Goal: Transaction & Acquisition: Book appointment/travel/reservation

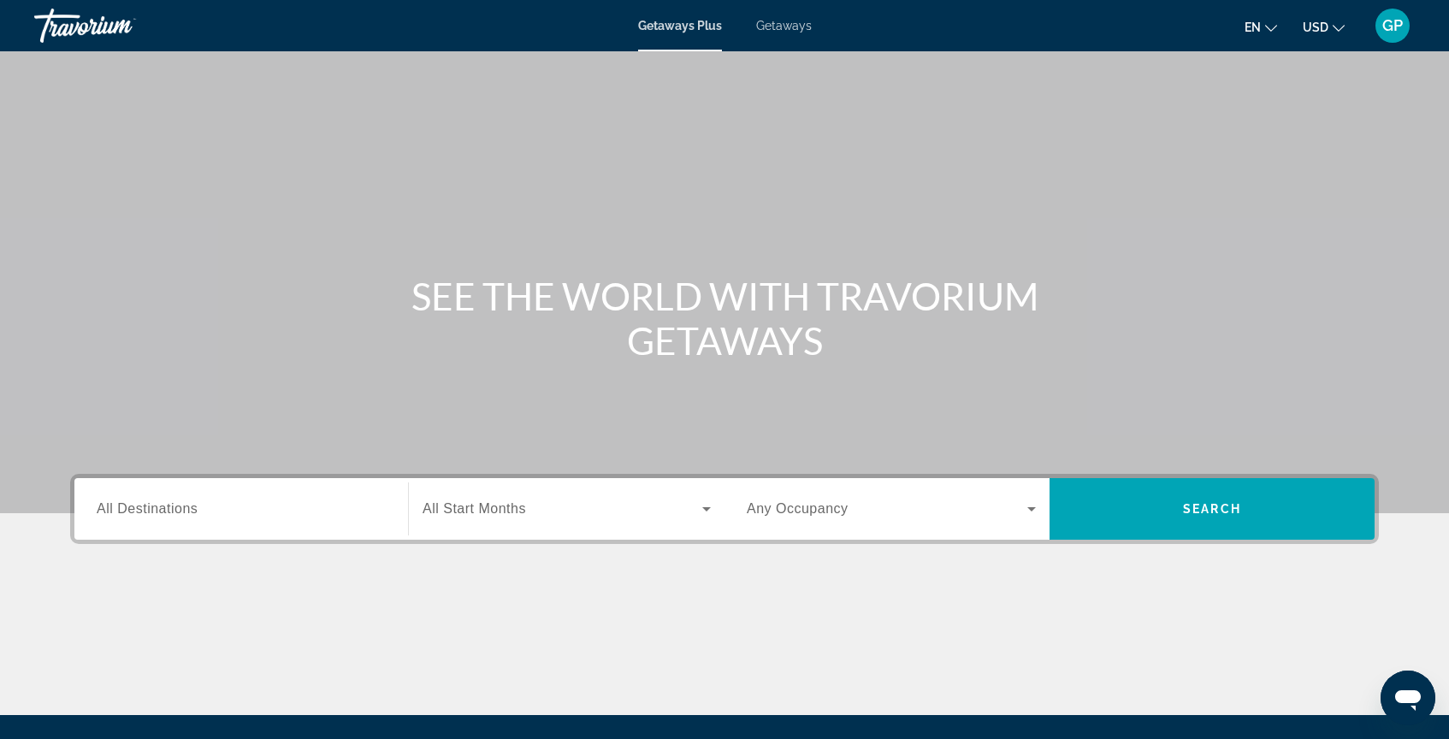
click at [168, 512] on span "All Destinations" at bounding box center [147, 508] width 101 height 15
click at [168, 512] on input "Destination All Destinations" at bounding box center [241, 510] width 289 height 21
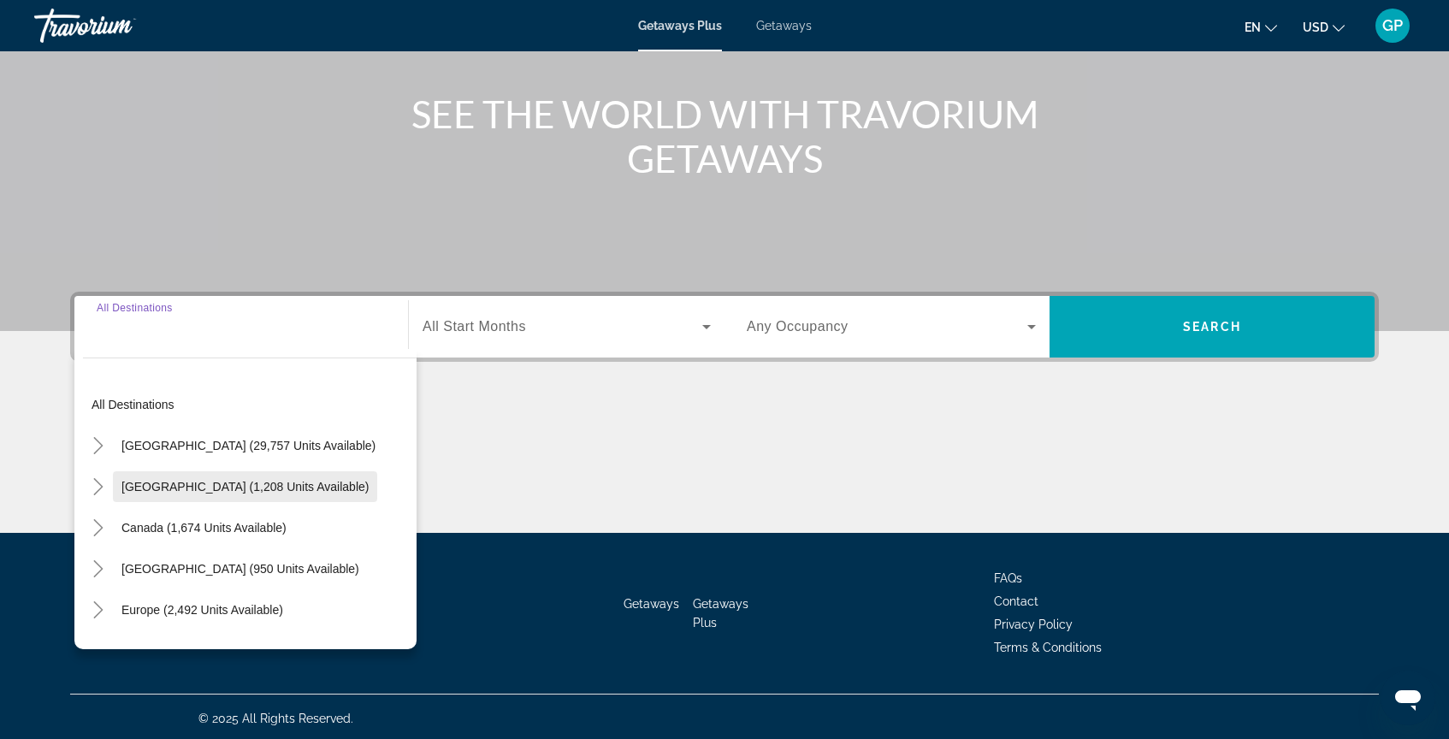
scroll to position [186, 0]
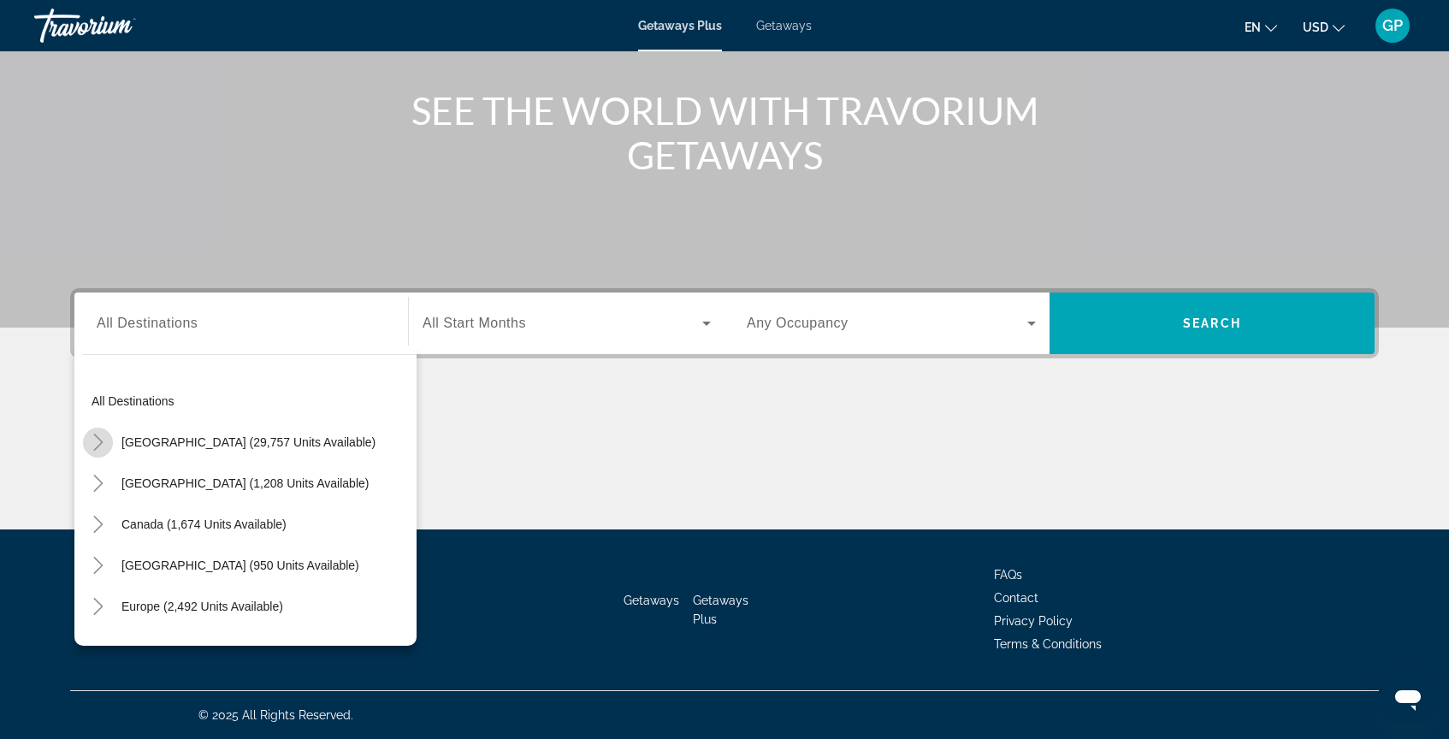
click at [100, 443] on icon "Toggle United States (29,757 units available)" at bounding box center [97, 442] width 9 height 17
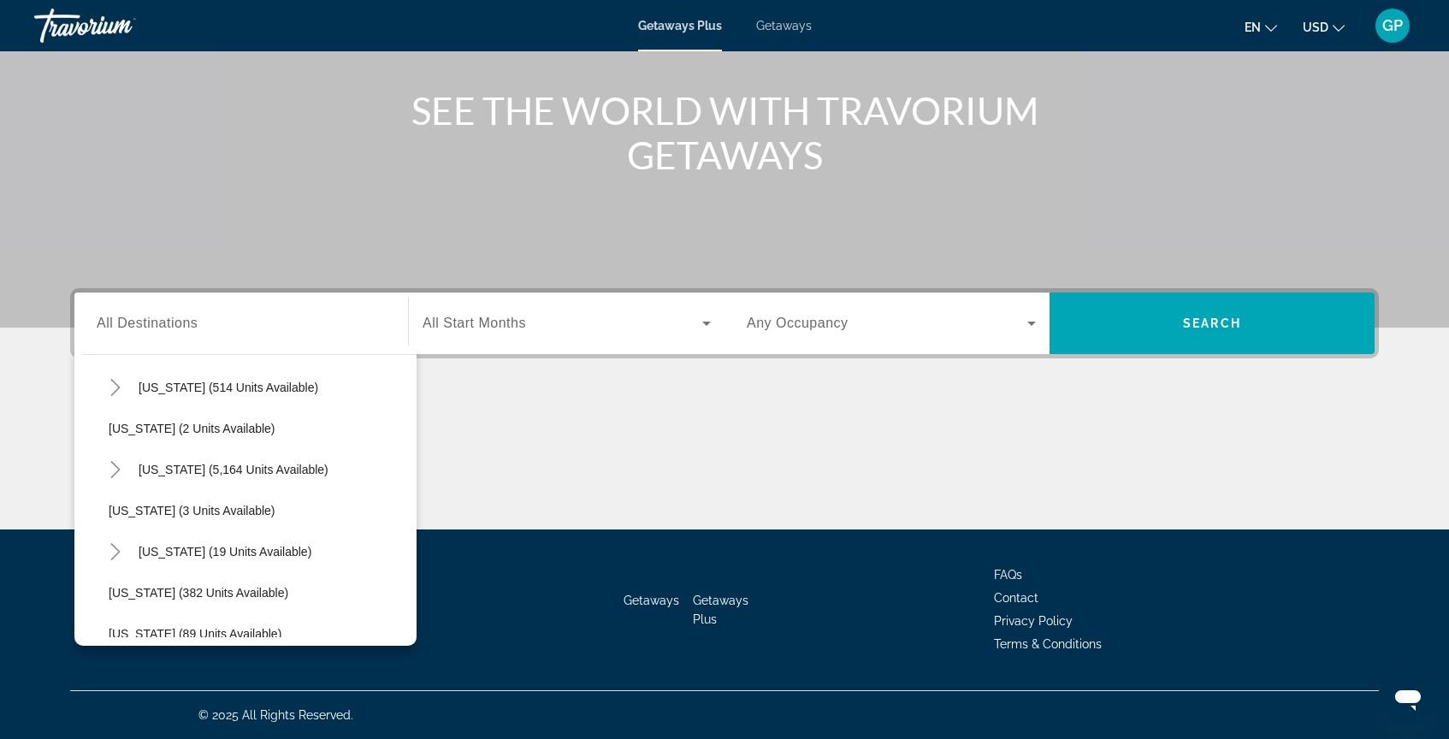
scroll to position [232, 0]
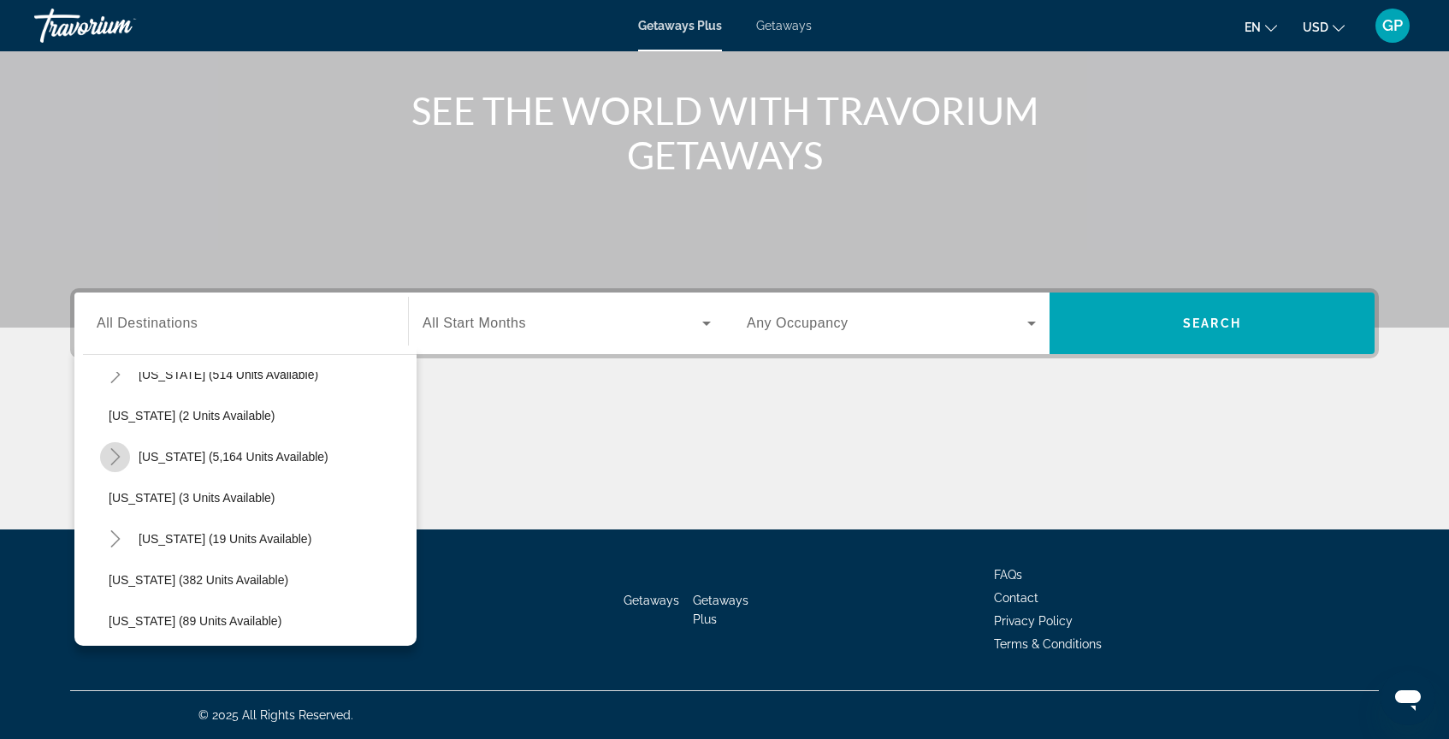
click at [114, 459] on icon "Toggle Florida (5,164 units available)" at bounding box center [115, 456] width 17 height 17
click at [256, 500] on span "[GEOGRAPHIC_DATA] (7,063 units available)" at bounding box center [249, 498] width 247 height 14
type input "**********"
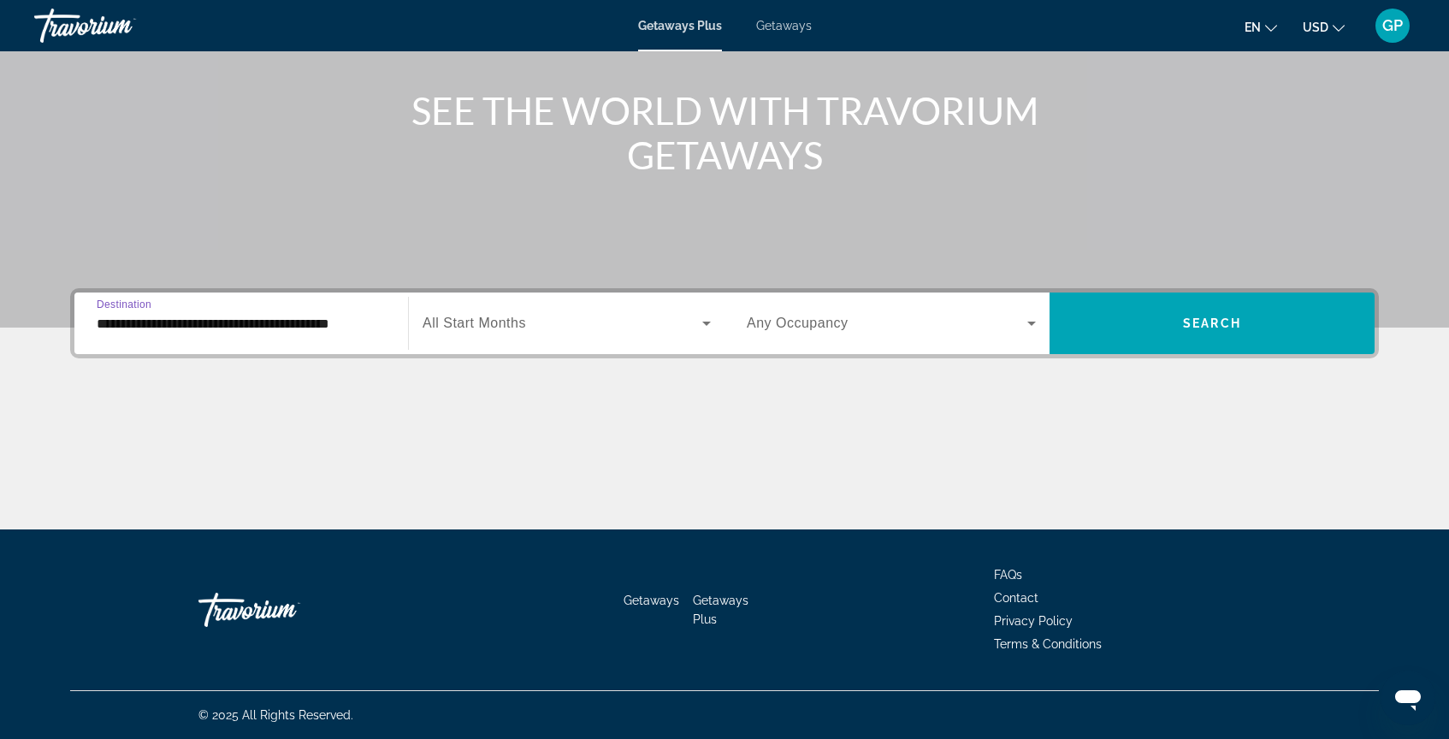
click at [576, 329] on span "Search widget" at bounding box center [563, 323] width 280 height 21
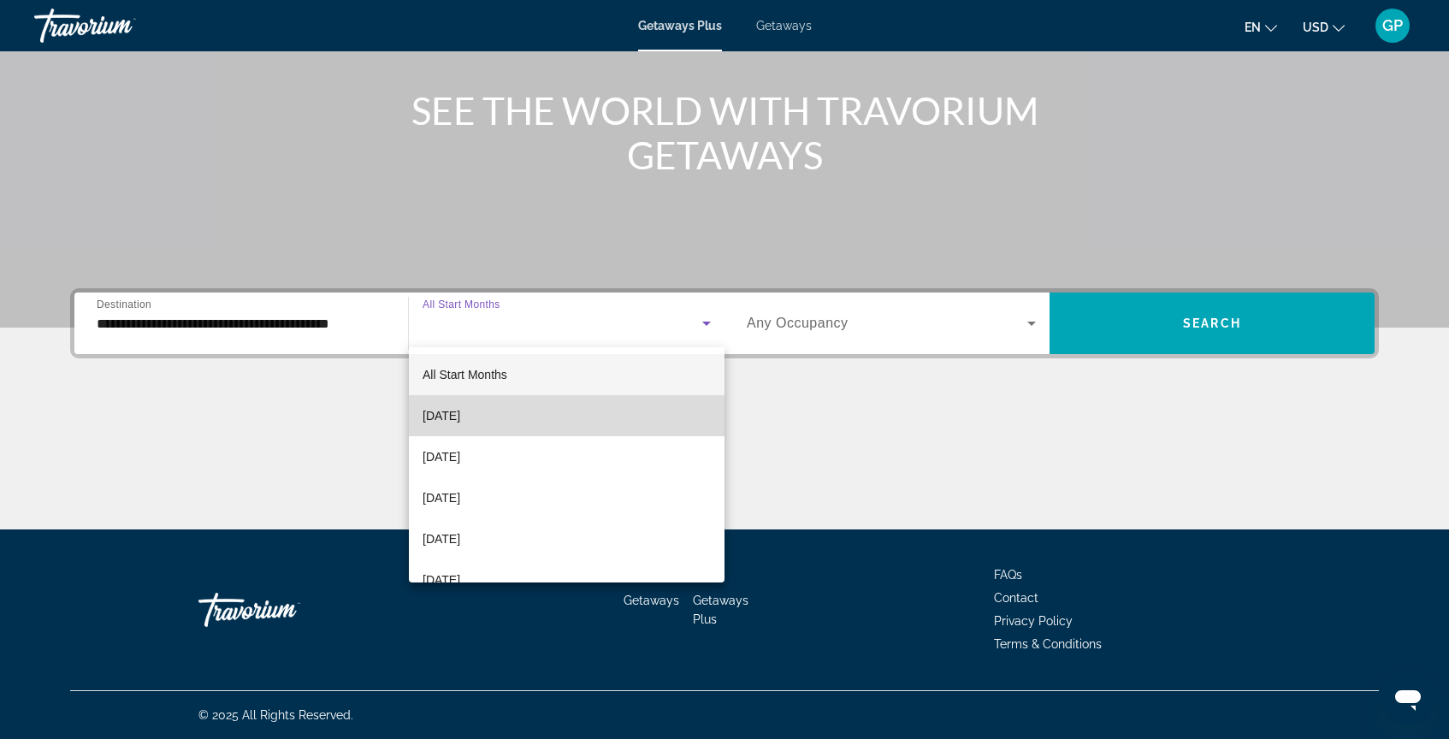
click at [531, 418] on mat-option "[DATE]" at bounding box center [567, 415] width 316 height 41
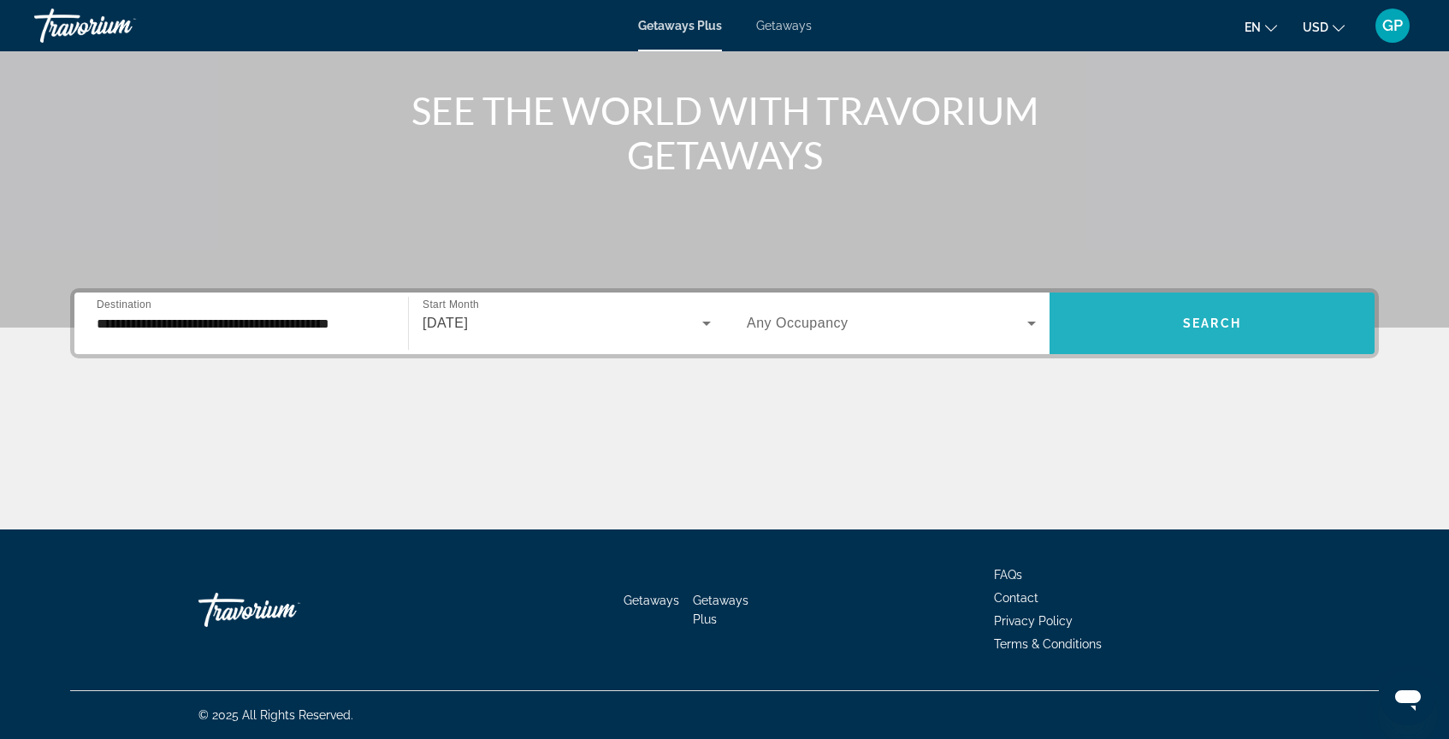
click at [1169, 315] on span "Search widget" at bounding box center [1212, 323] width 325 height 41
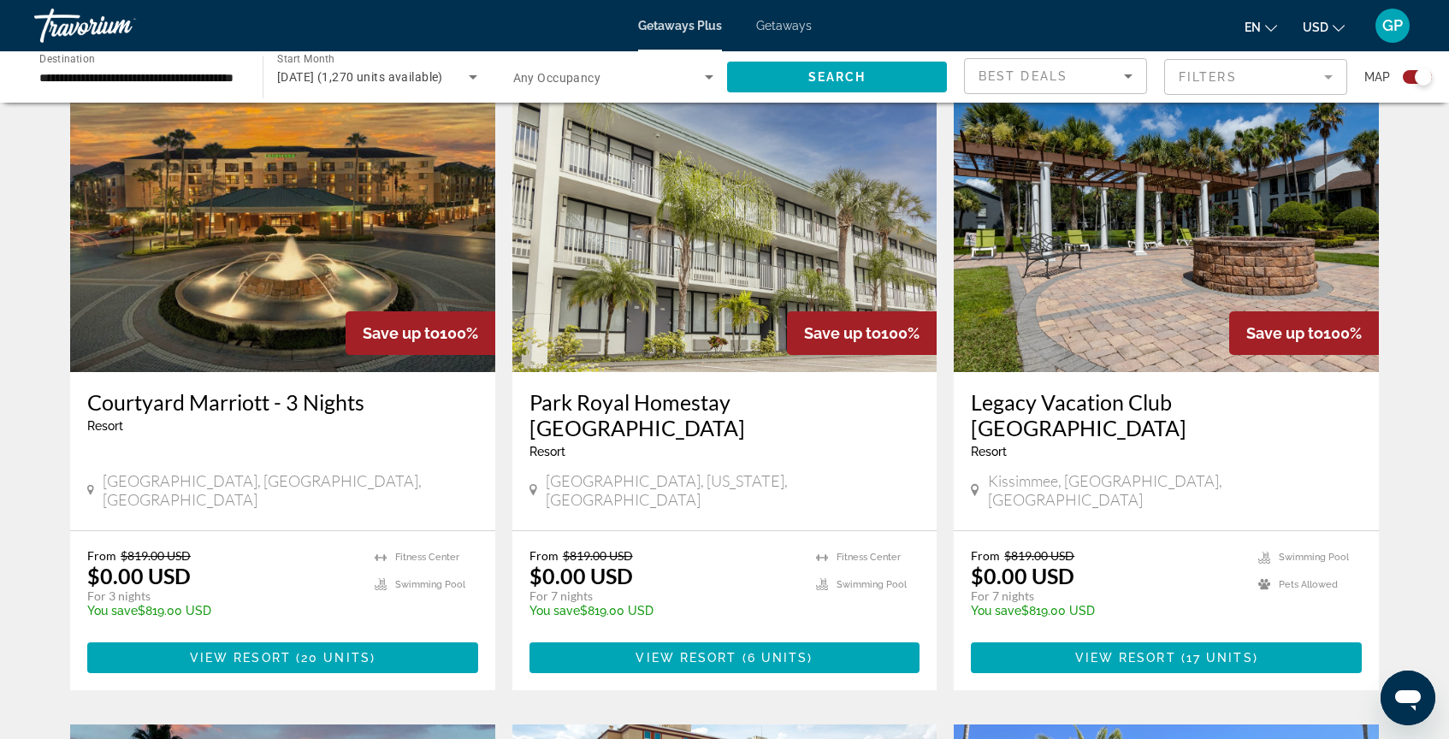
scroll to position [598, 0]
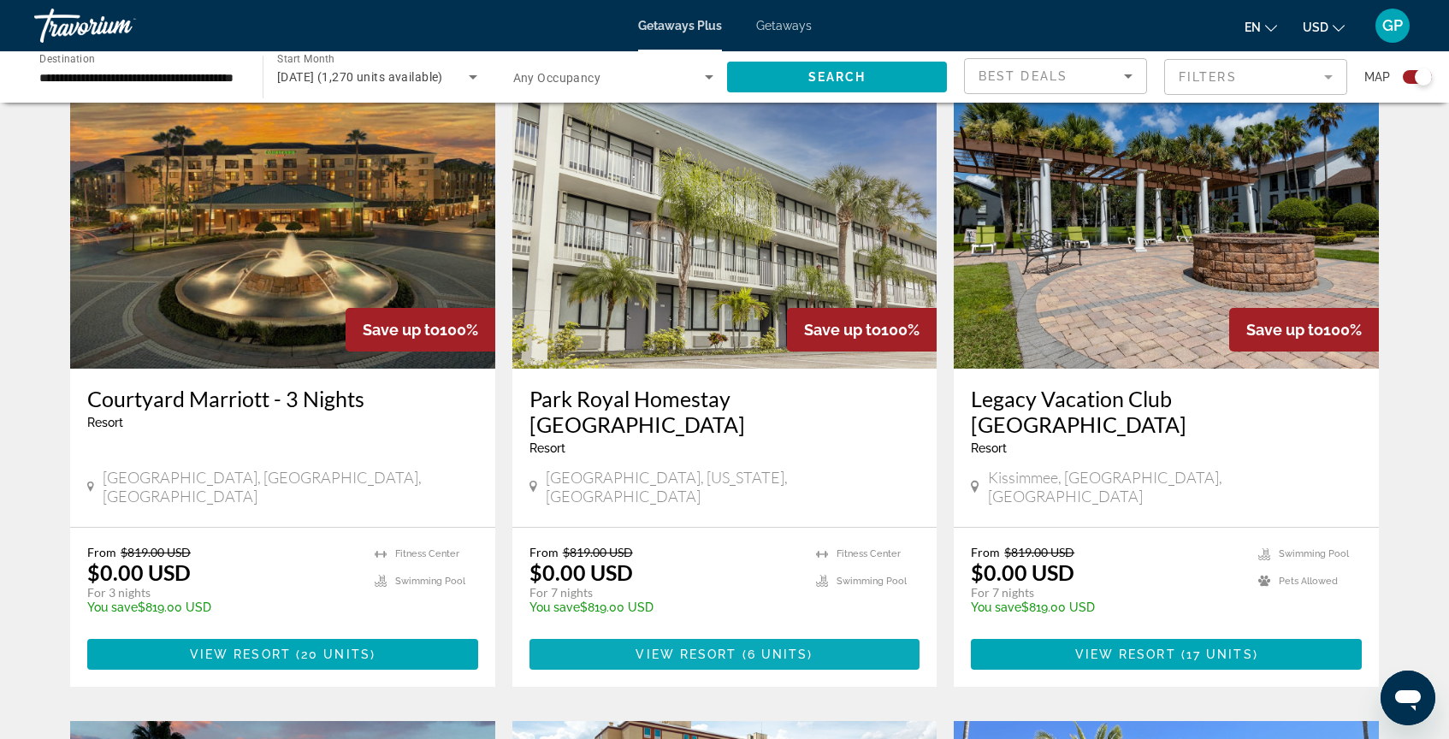
click at [707, 648] on span "View Resort" at bounding box center [686, 655] width 101 height 14
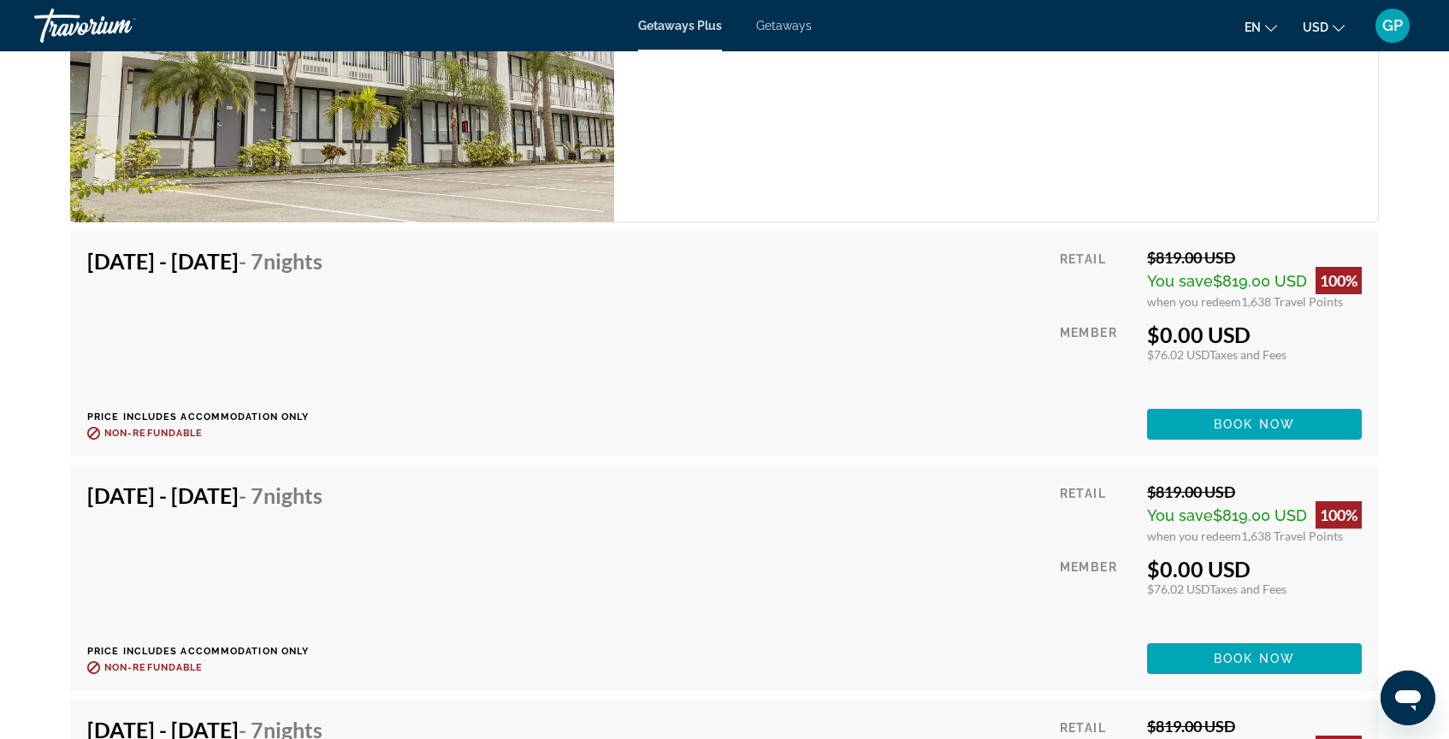
scroll to position [2951, 0]
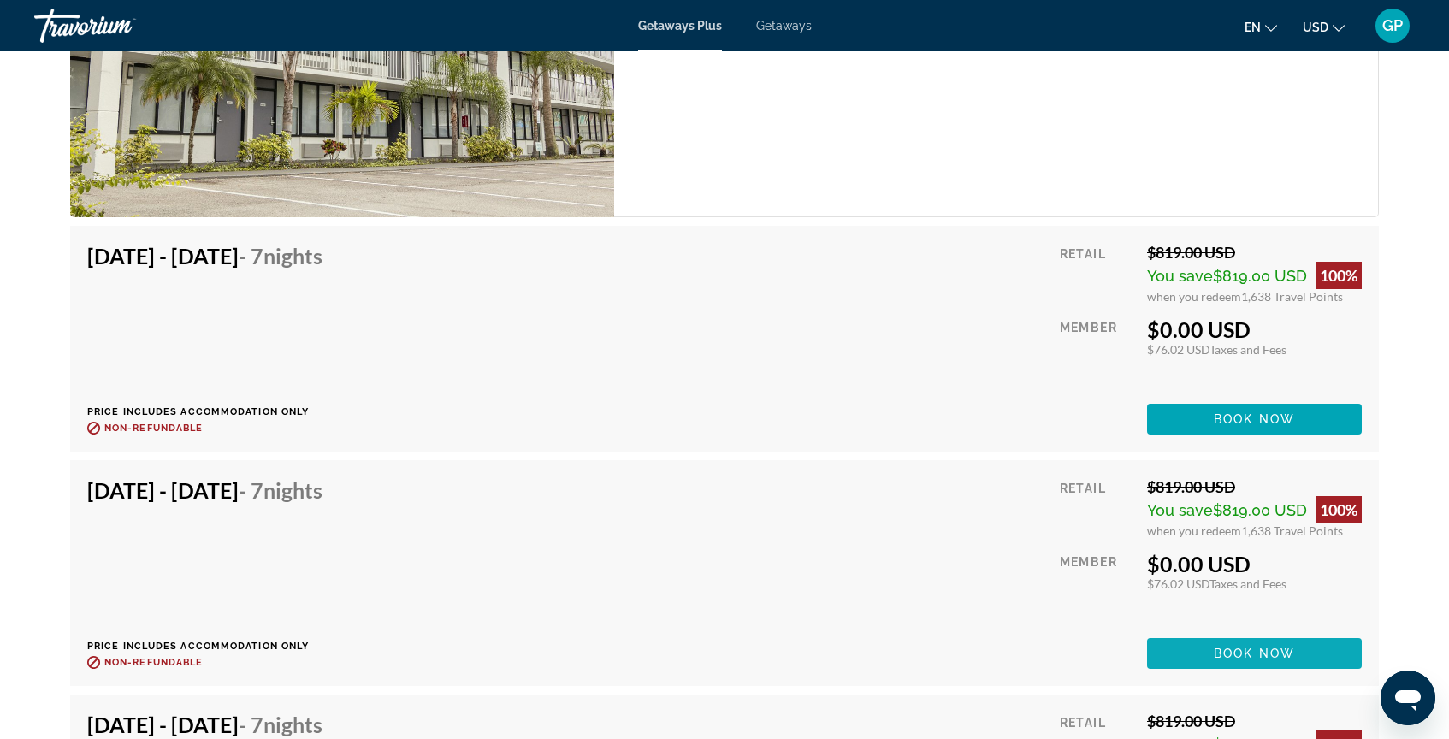
click at [1241, 651] on span "Book now" at bounding box center [1254, 654] width 81 height 14
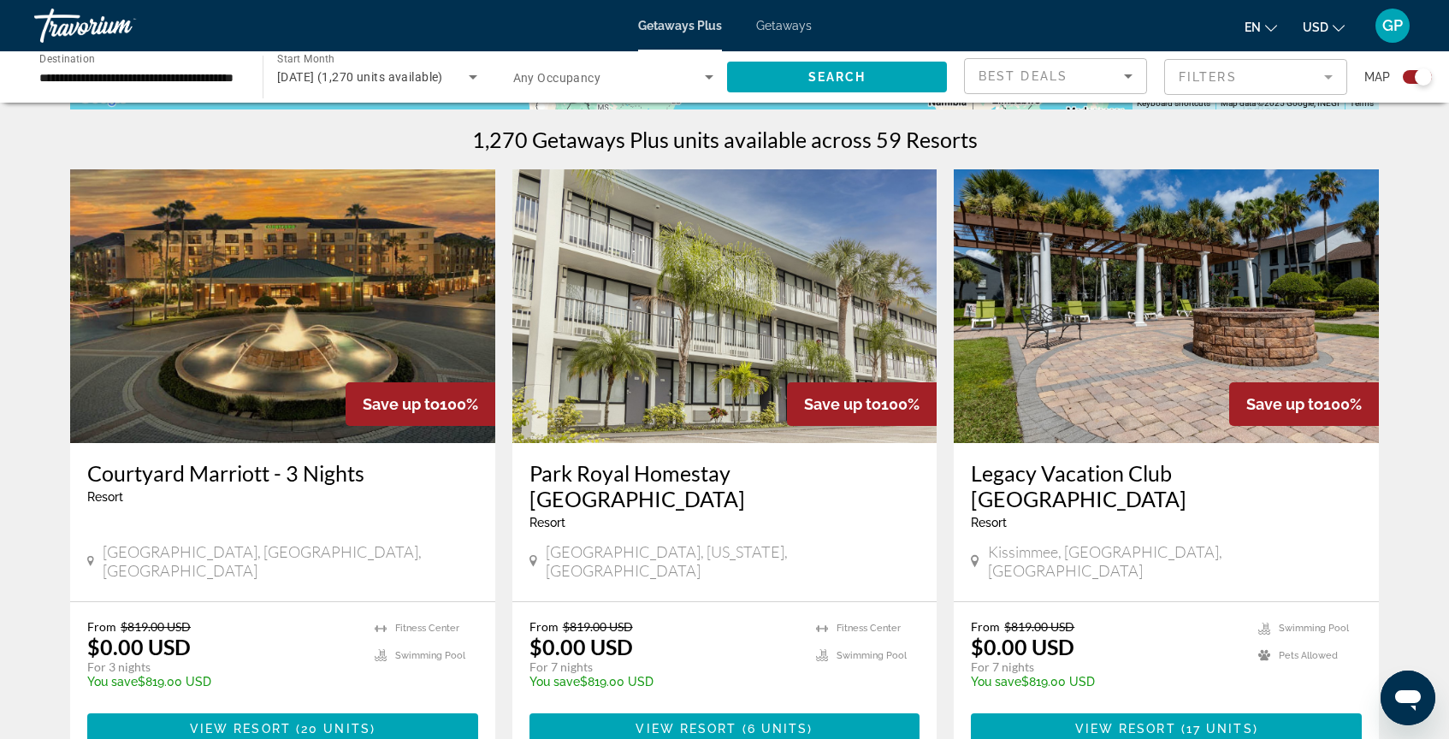
scroll to position [449, 0]
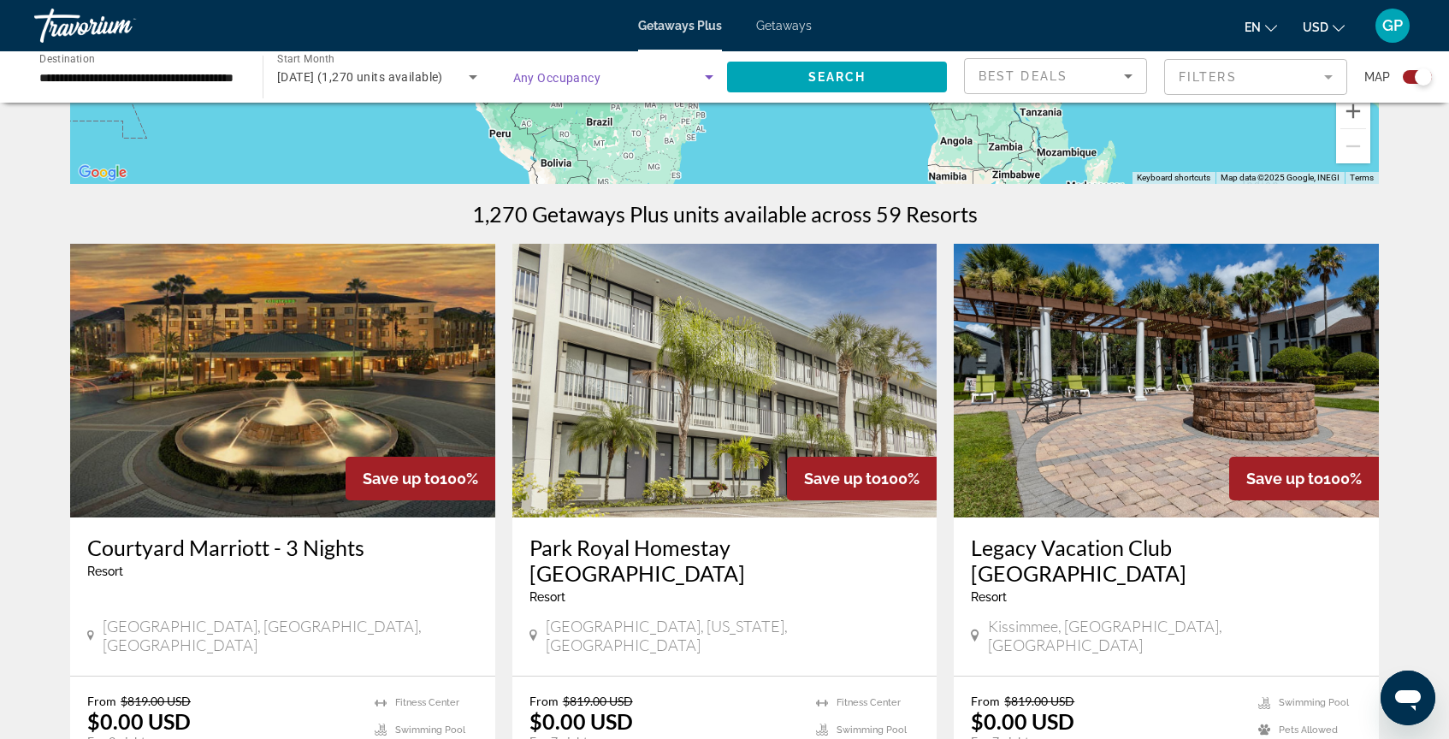
click at [714, 77] on icon "Search widget" at bounding box center [709, 77] width 21 height 21
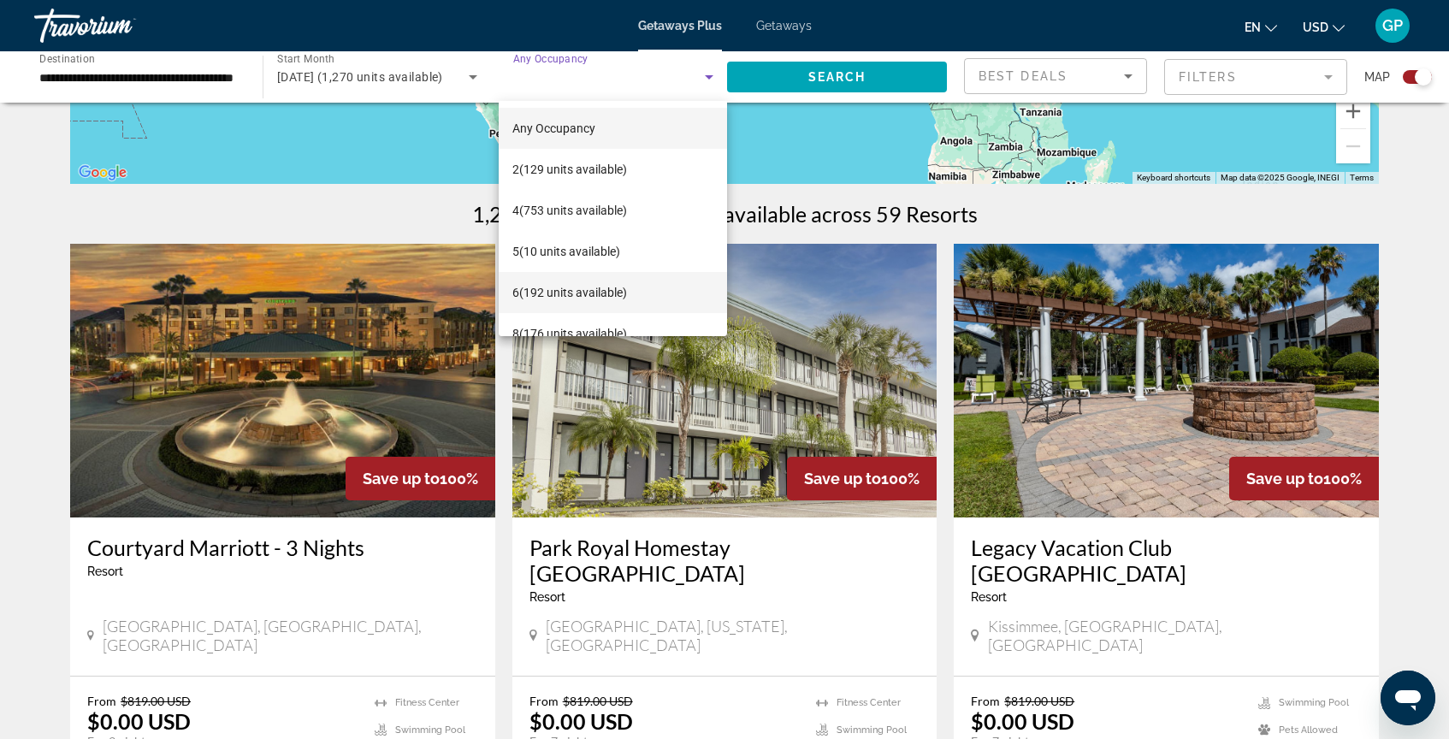
click at [550, 291] on span "6 (192 units available)" at bounding box center [569, 292] width 115 height 21
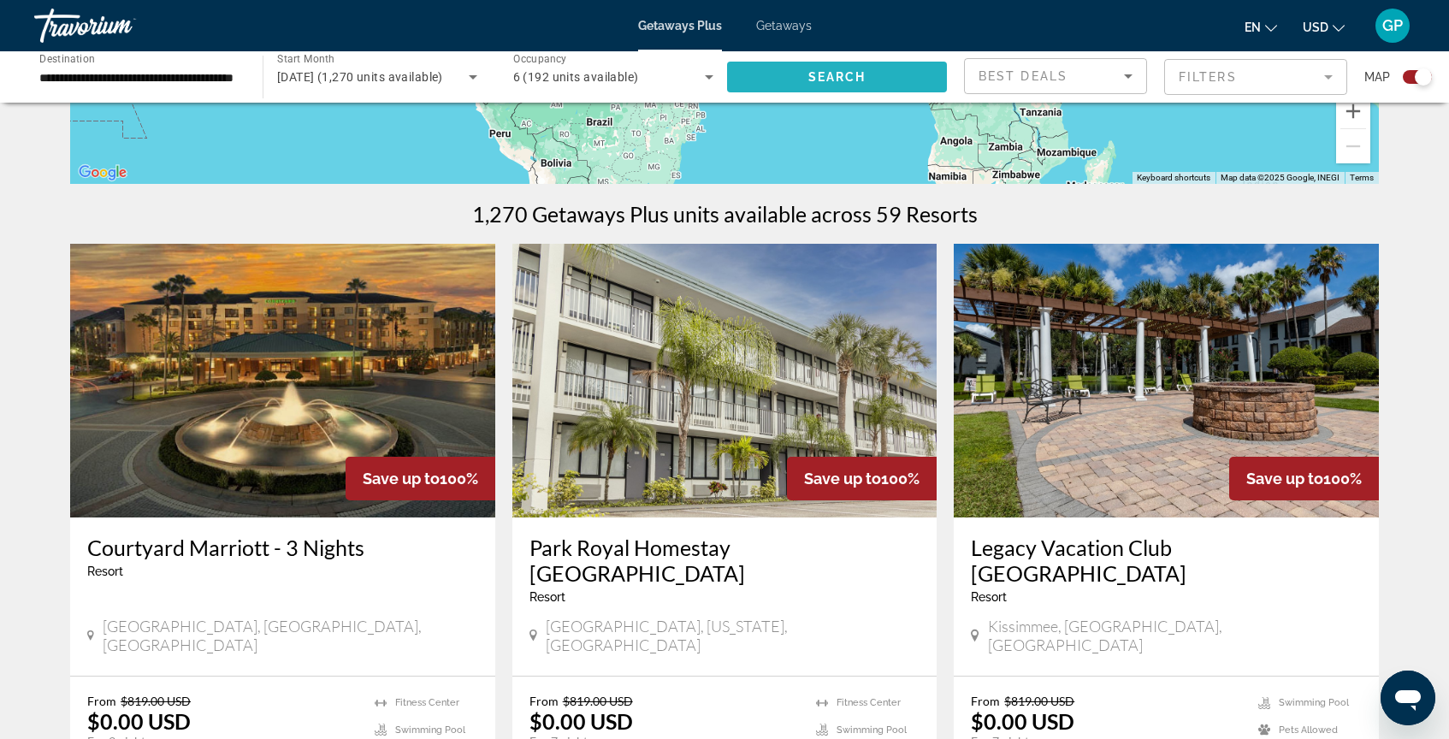
click at [838, 82] on span "Search" at bounding box center [838, 77] width 58 height 14
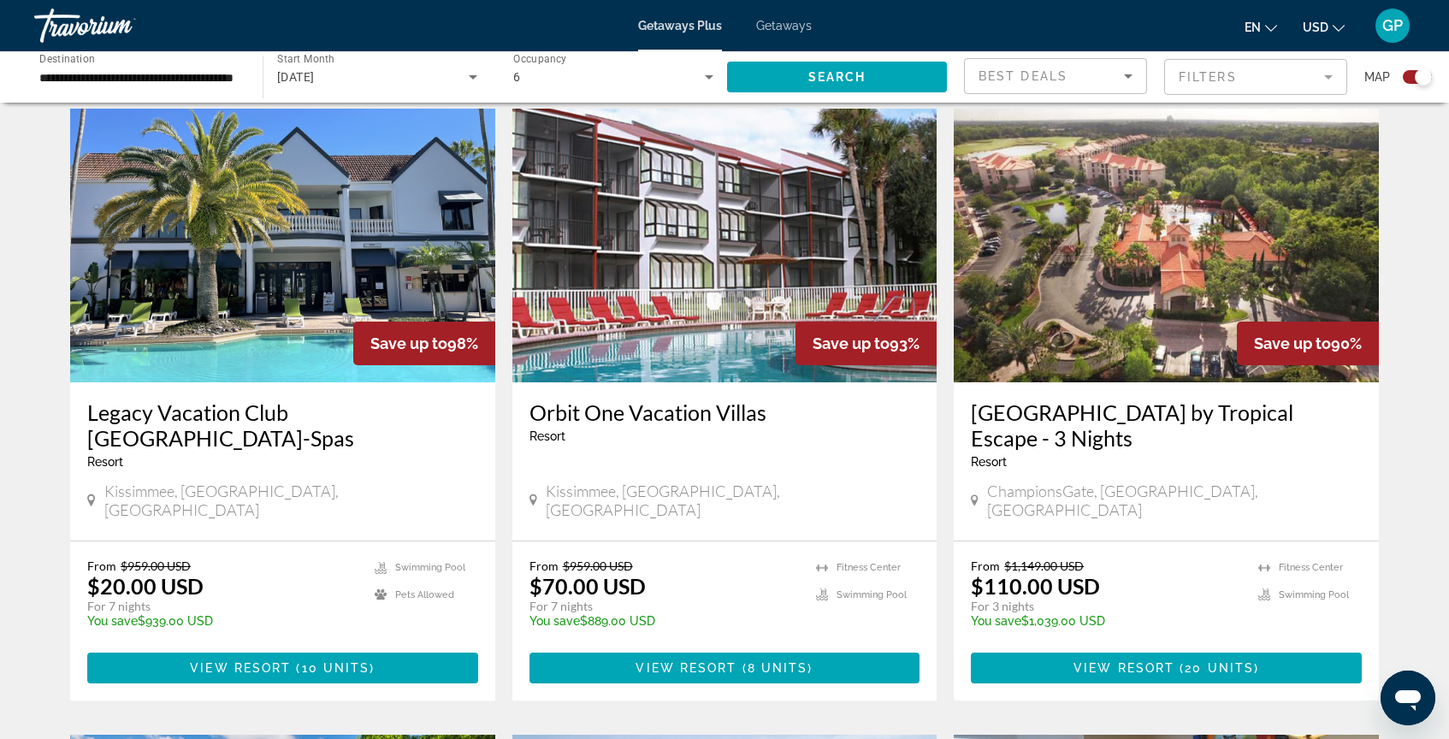
scroll to position [603, 0]
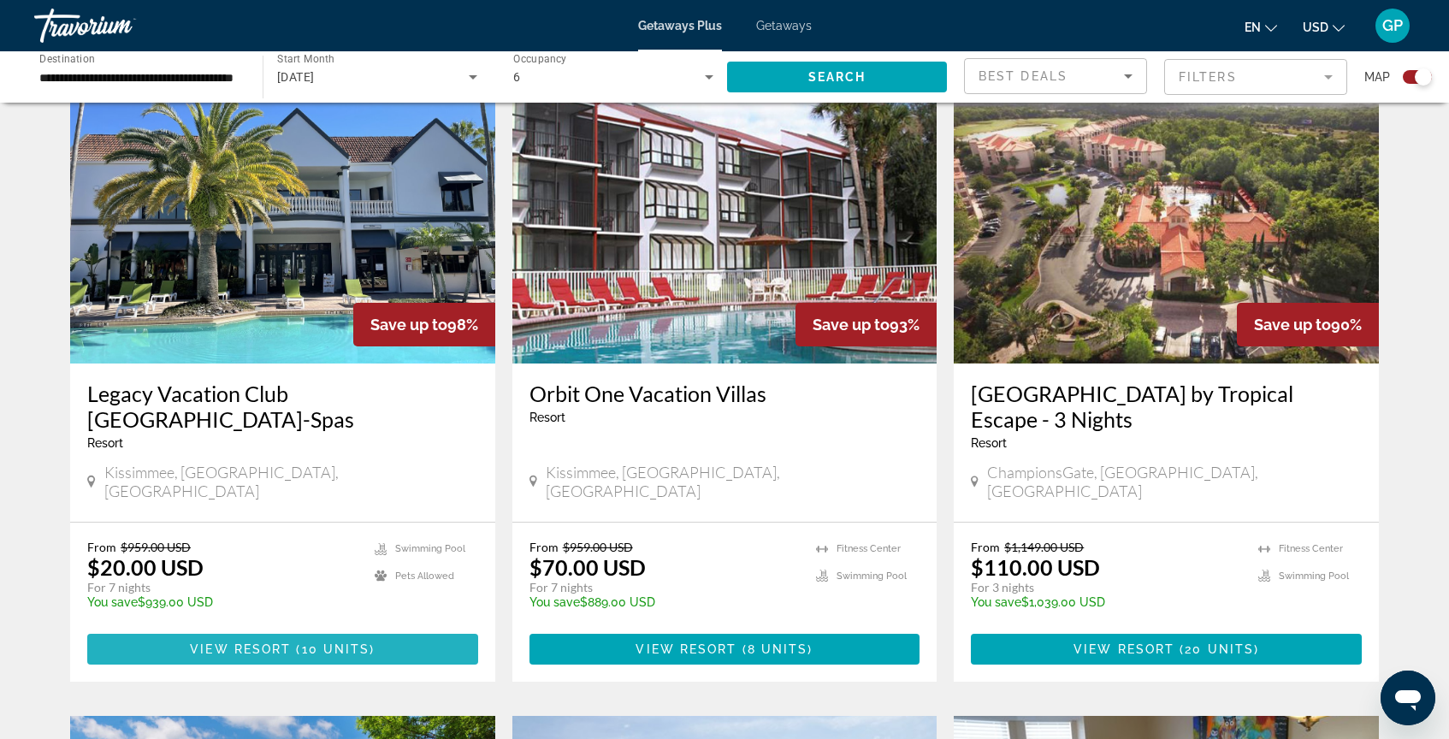
click at [279, 643] on span "View Resort" at bounding box center [240, 650] width 101 height 14
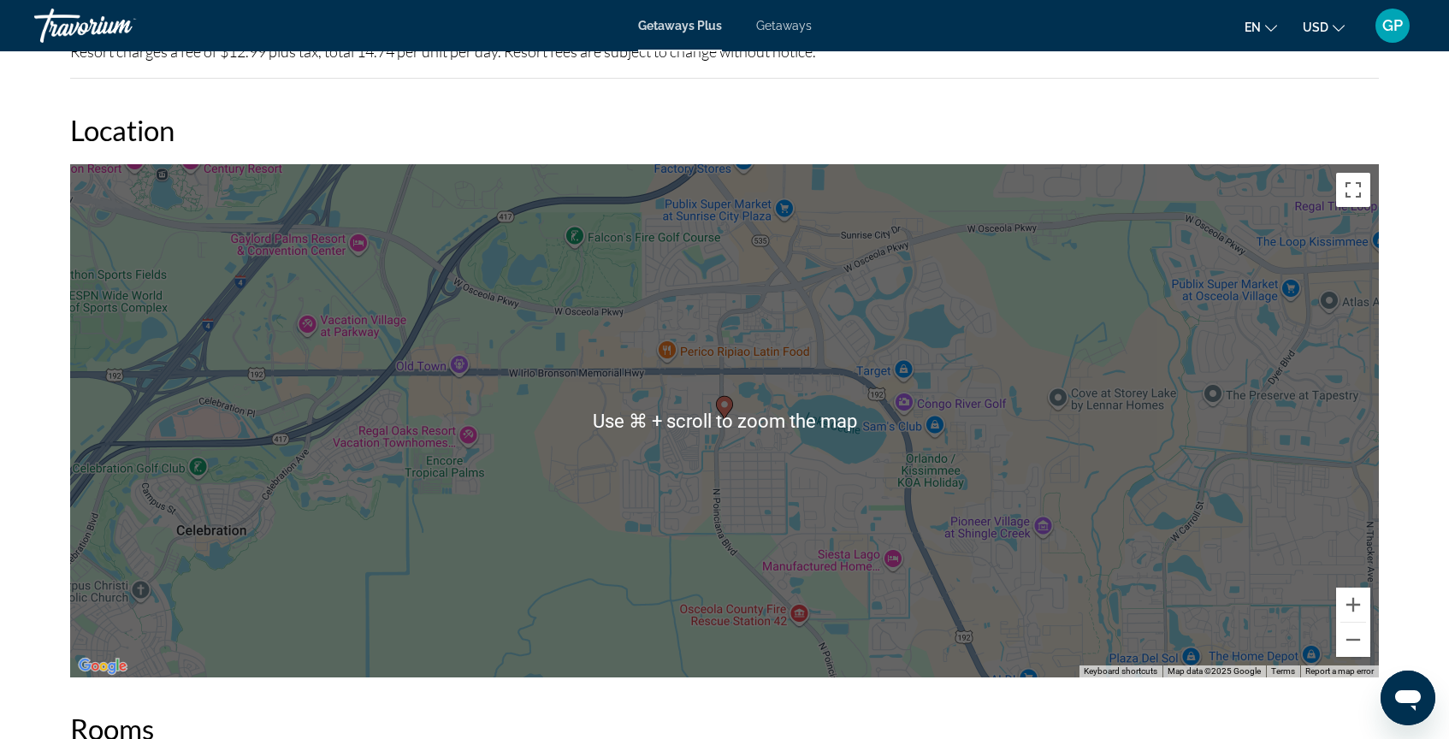
scroll to position [2571, 0]
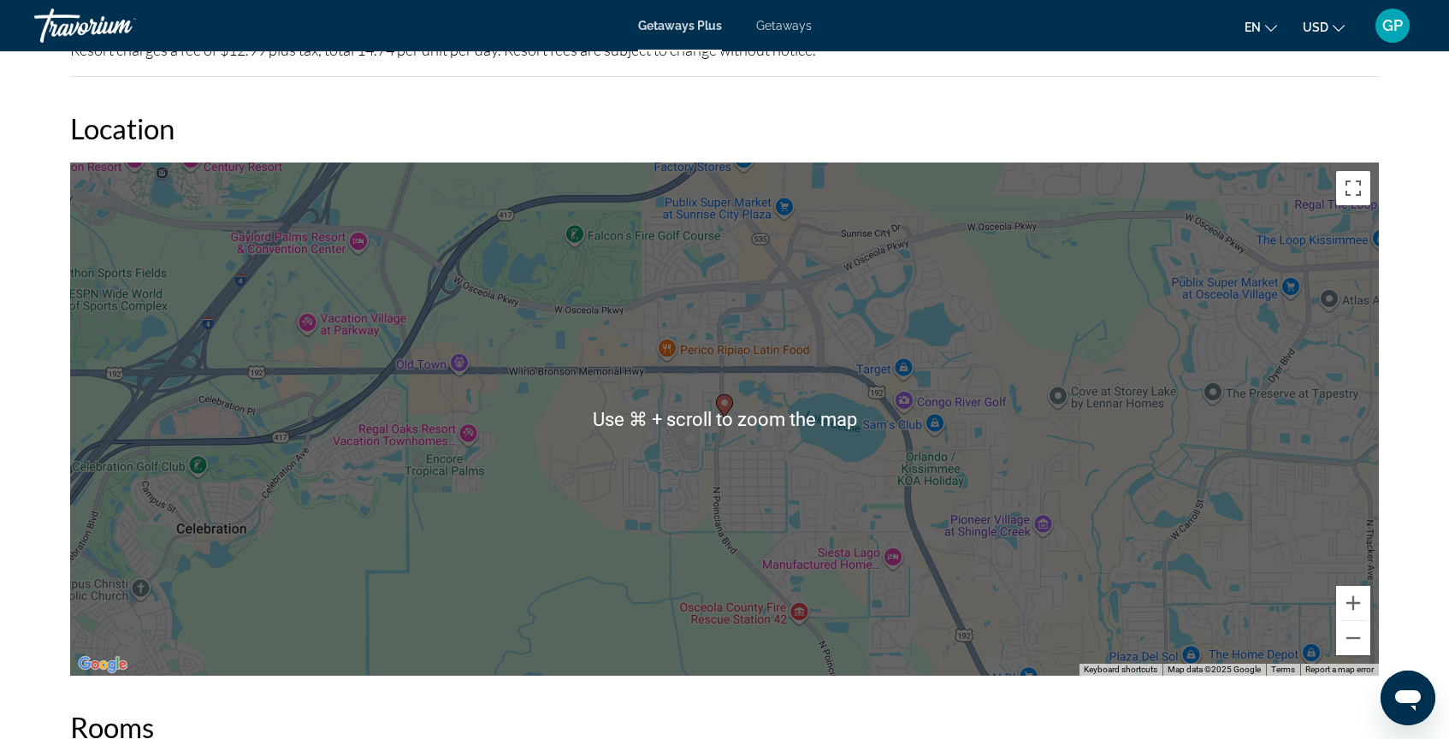
click at [672, 474] on div "To activate drag with keyboard, press Alt + Enter. Once in keyboard drag state,…" at bounding box center [724, 419] width 1309 height 513
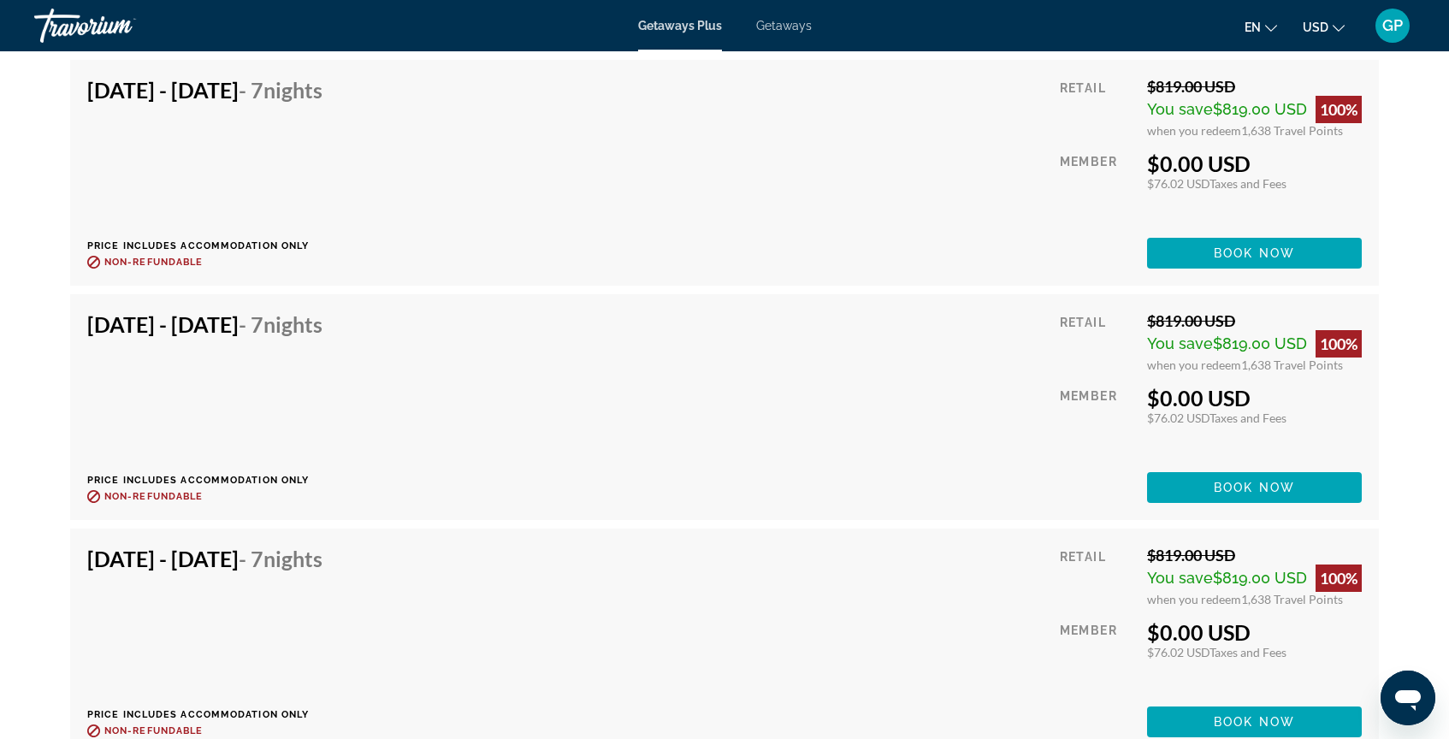
scroll to position [3859, 0]
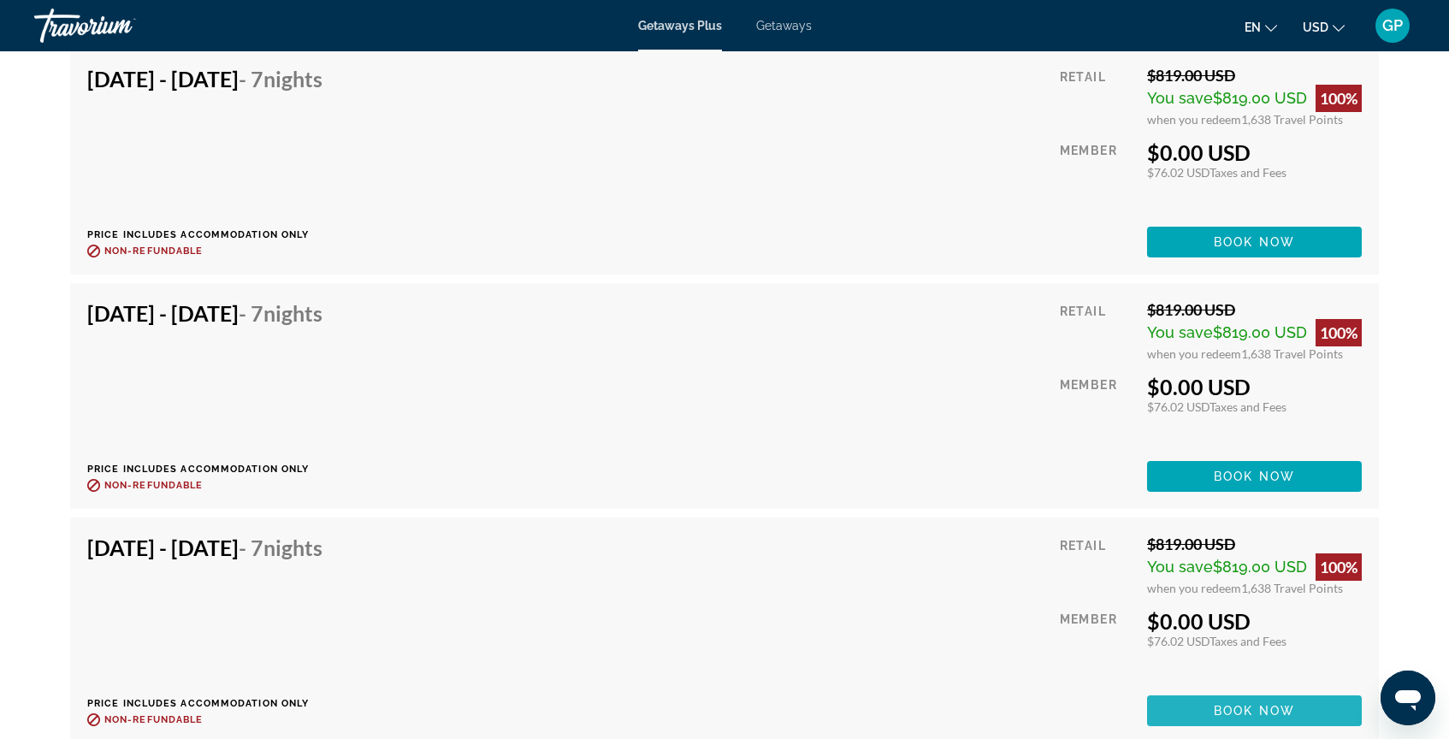
click at [1245, 704] on span "Book now" at bounding box center [1254, 711] width 81 height 14
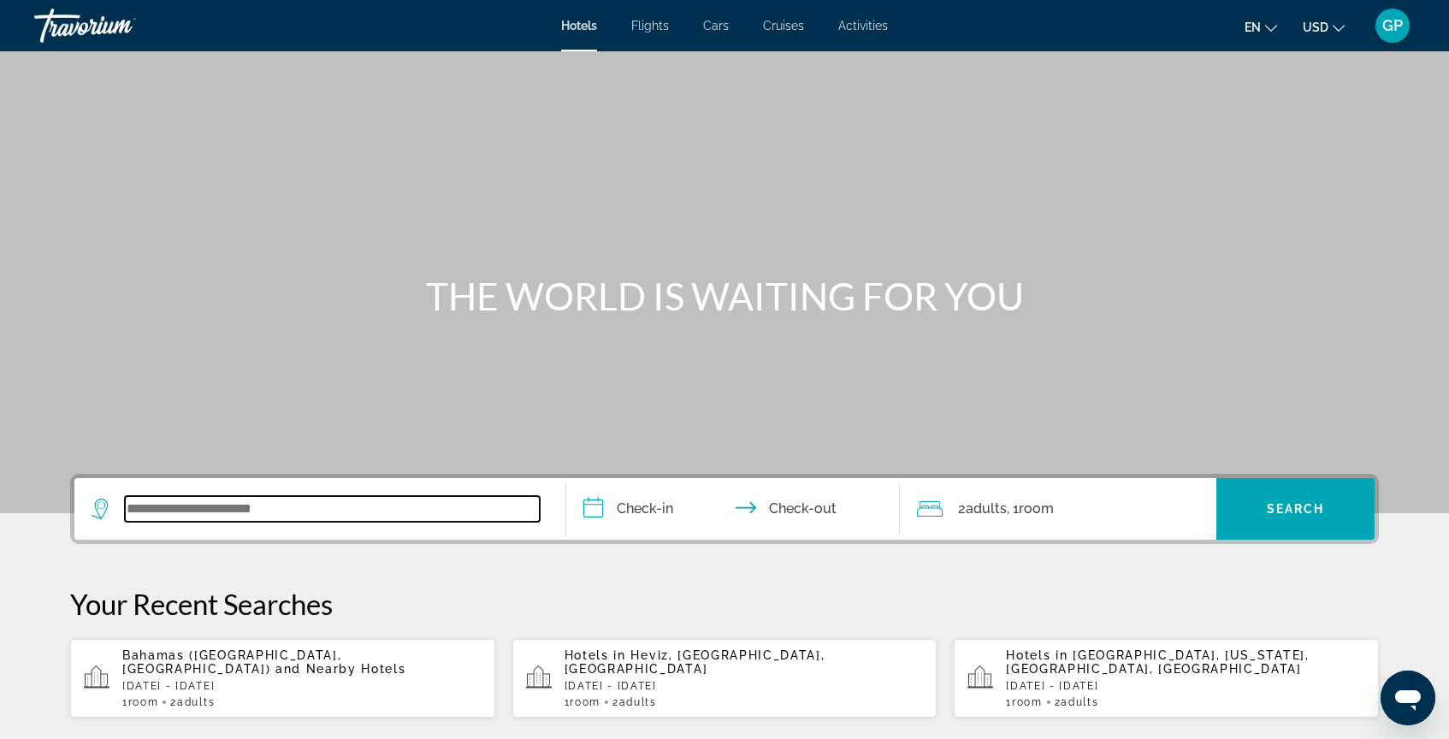
click at [167, 518] on input "Search widget" at bounding box center [332, 509] width 415 height 26
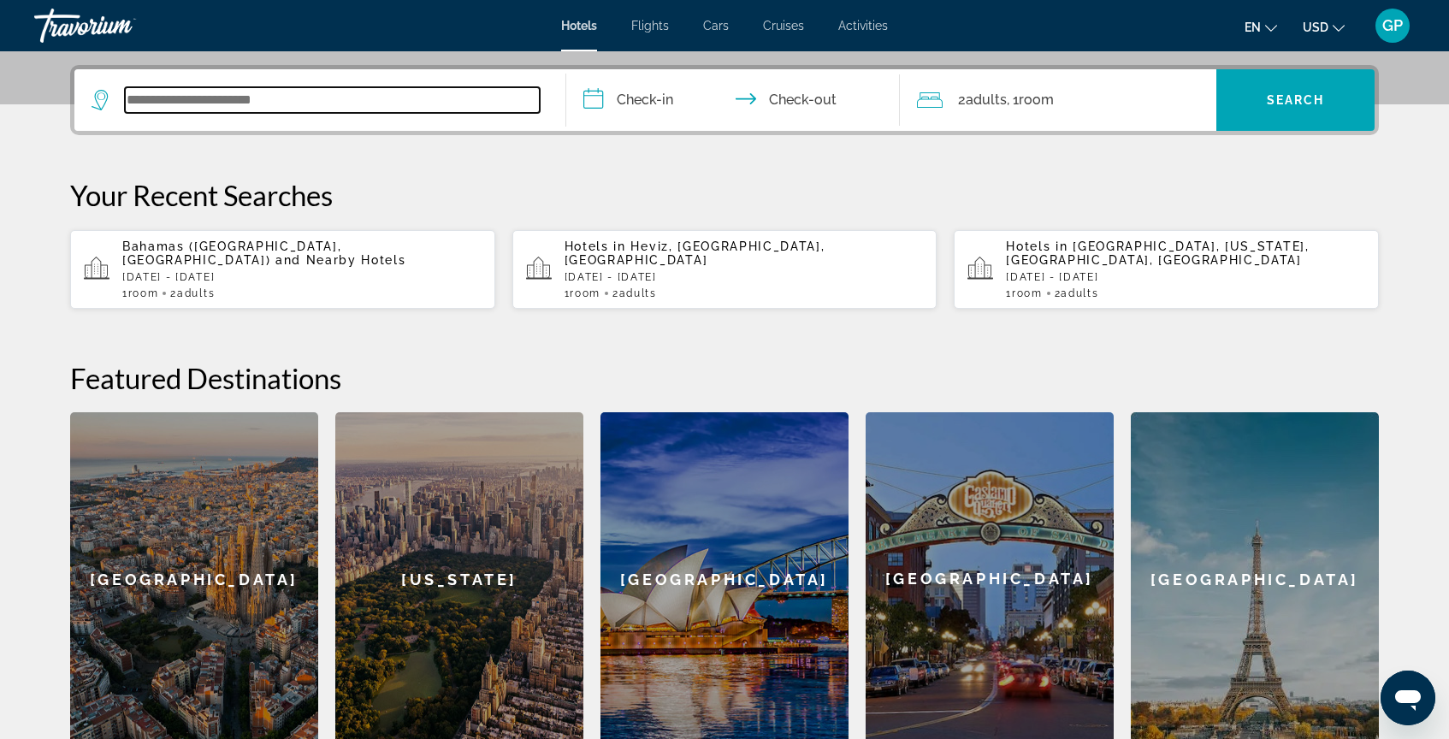
scroll to position [418, 0]
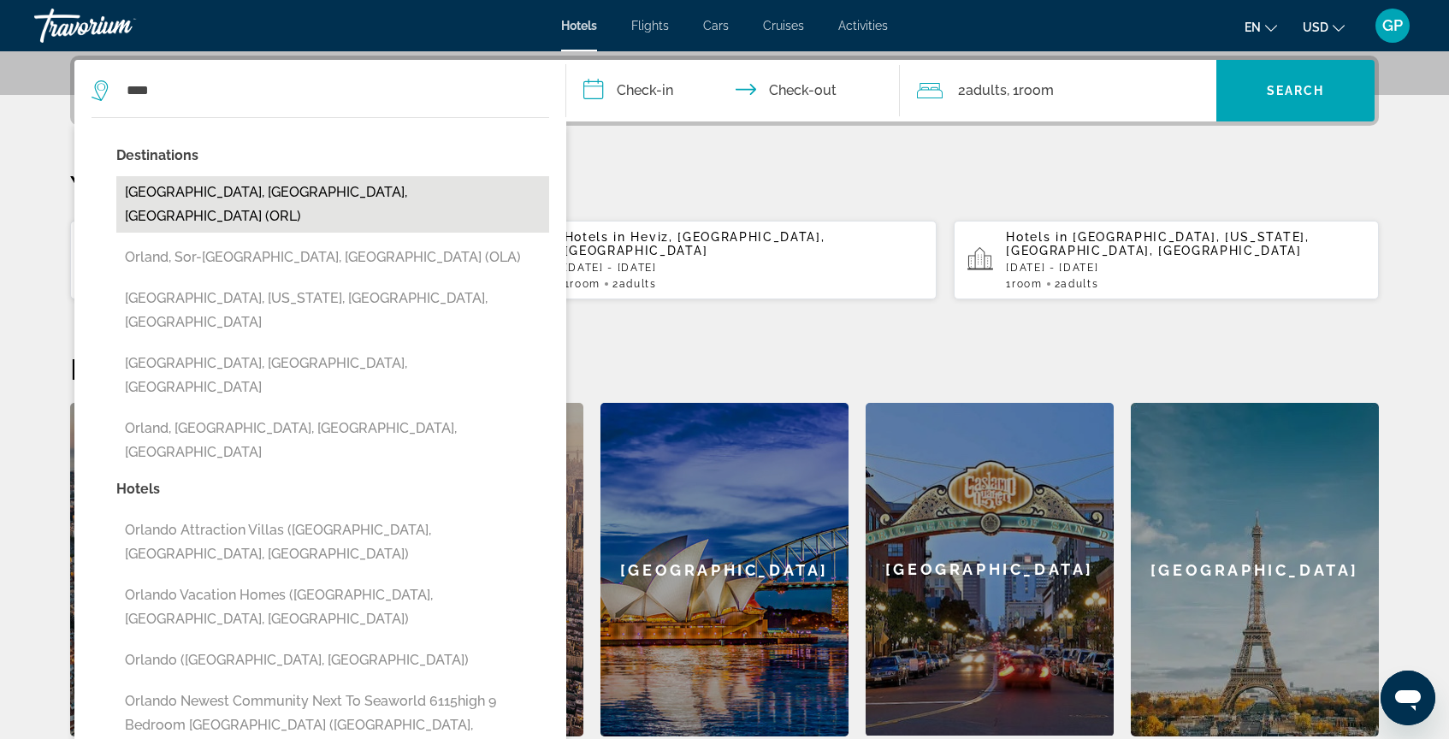
click at [259, 193] on button "Orlando, FL, United States (ORL)" at bounding box center [332, 204] width 433 height 56
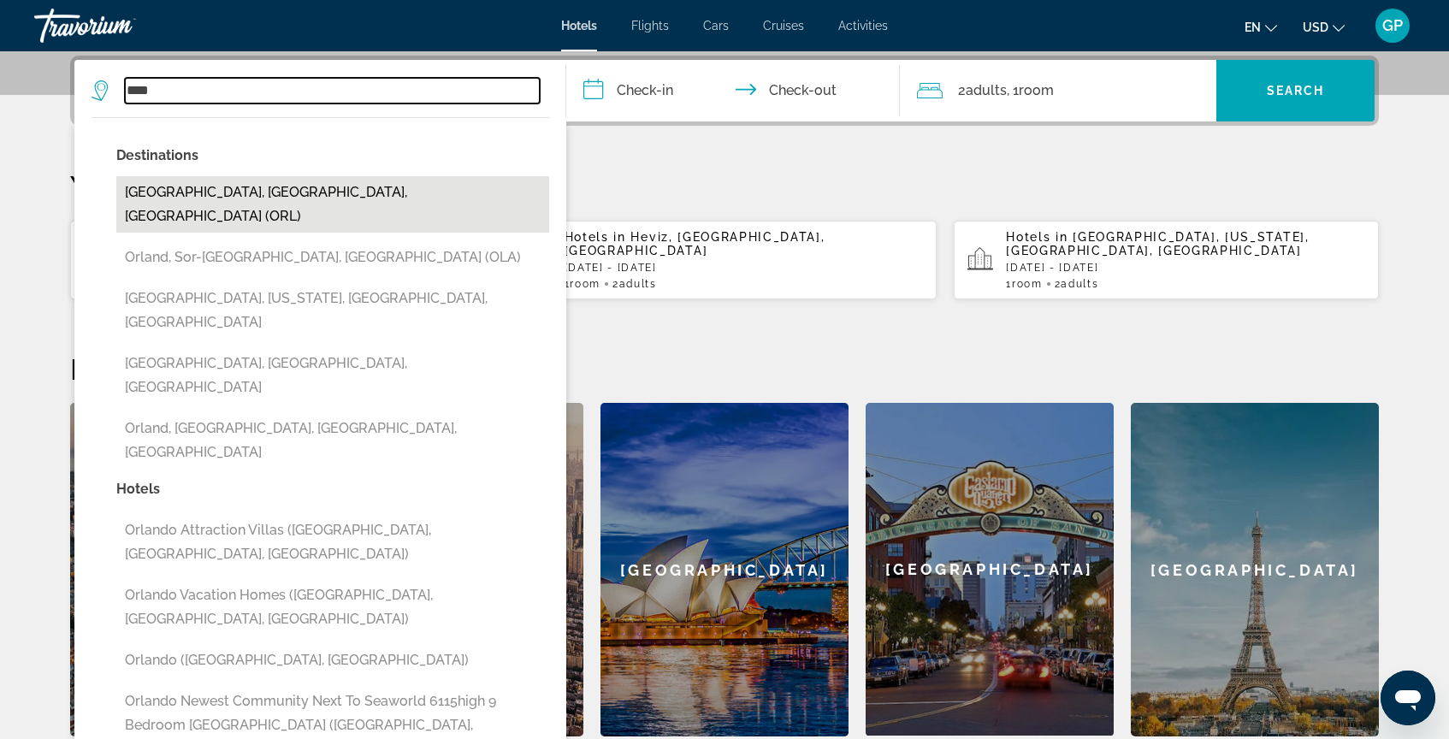
type input "**********"
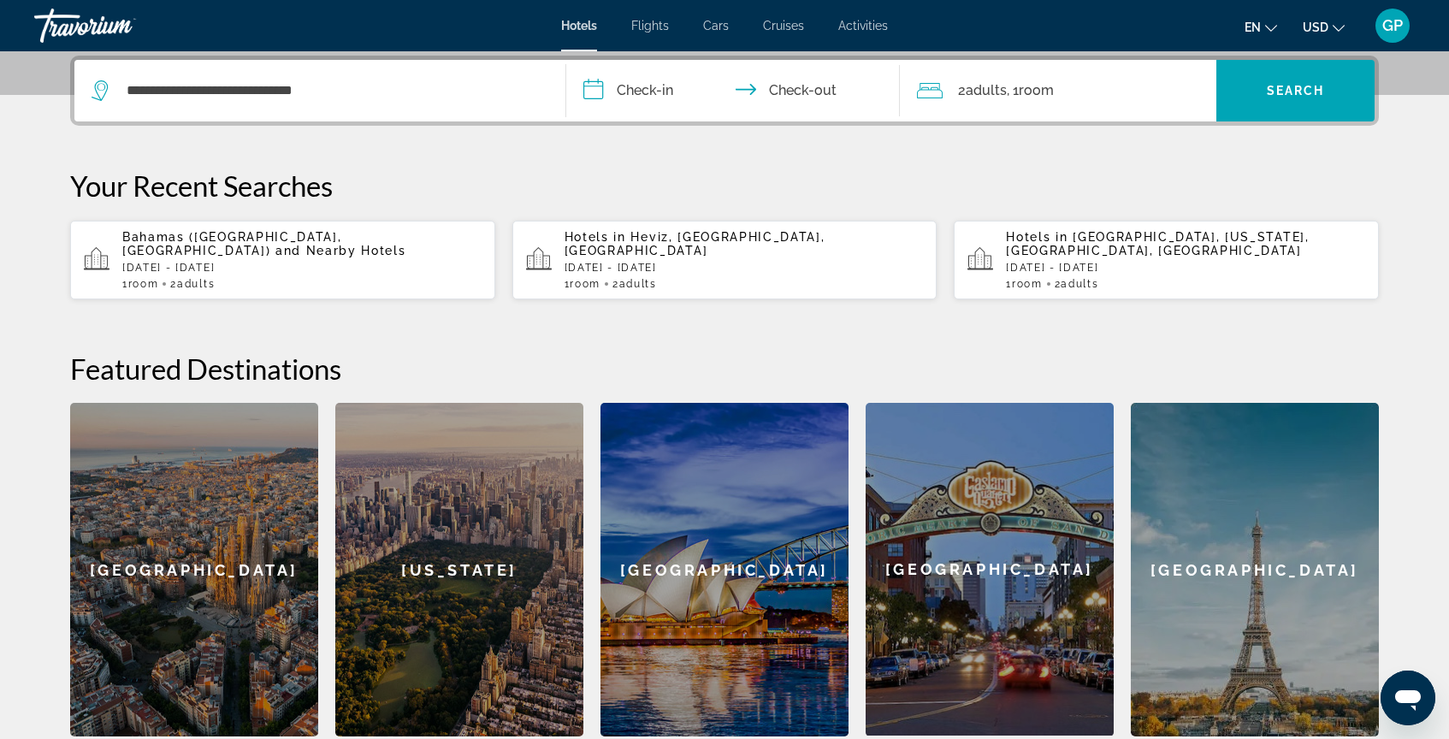
click at [591, 96] on input "**********" at bounding box center [736, 93] width 341 height 67
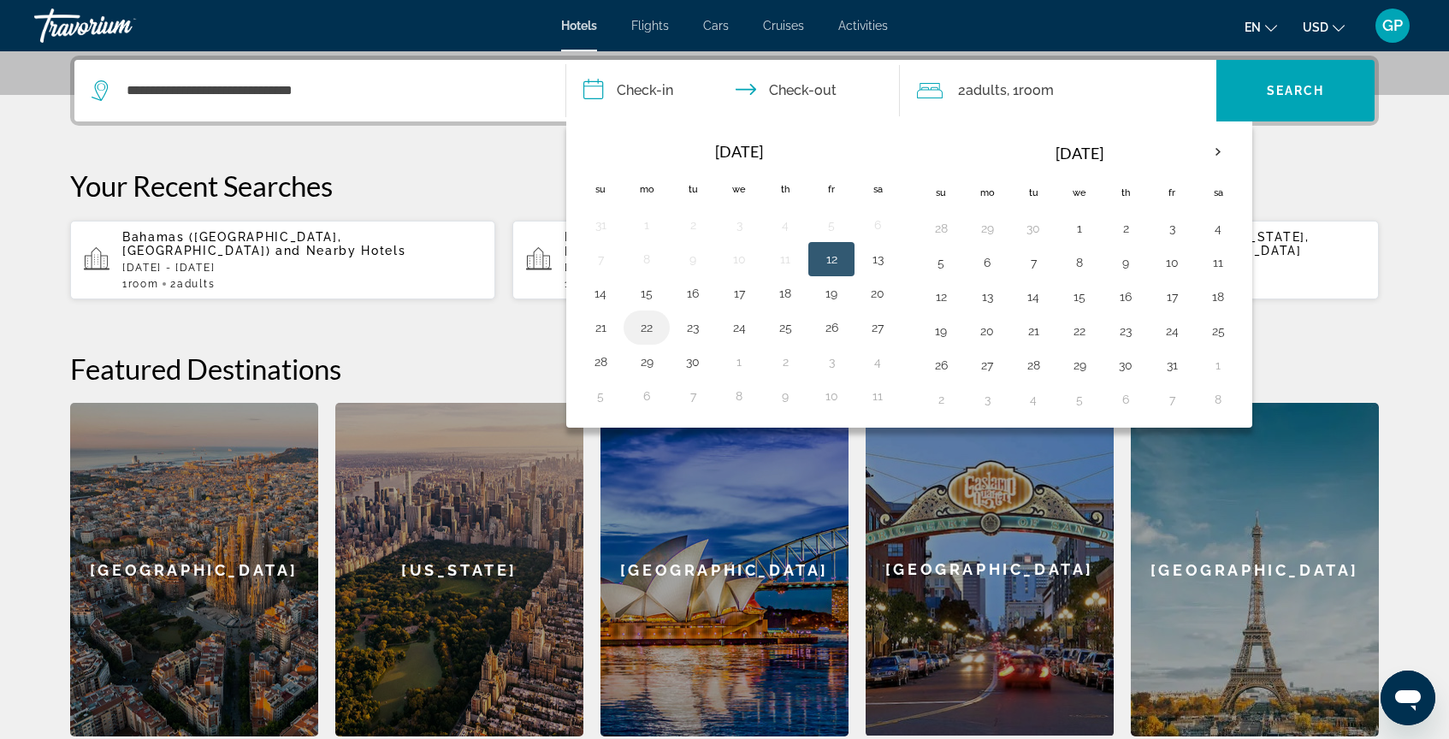
click at [651, 332] on button "22" at bounding box center [646, 328] width 27 height 24
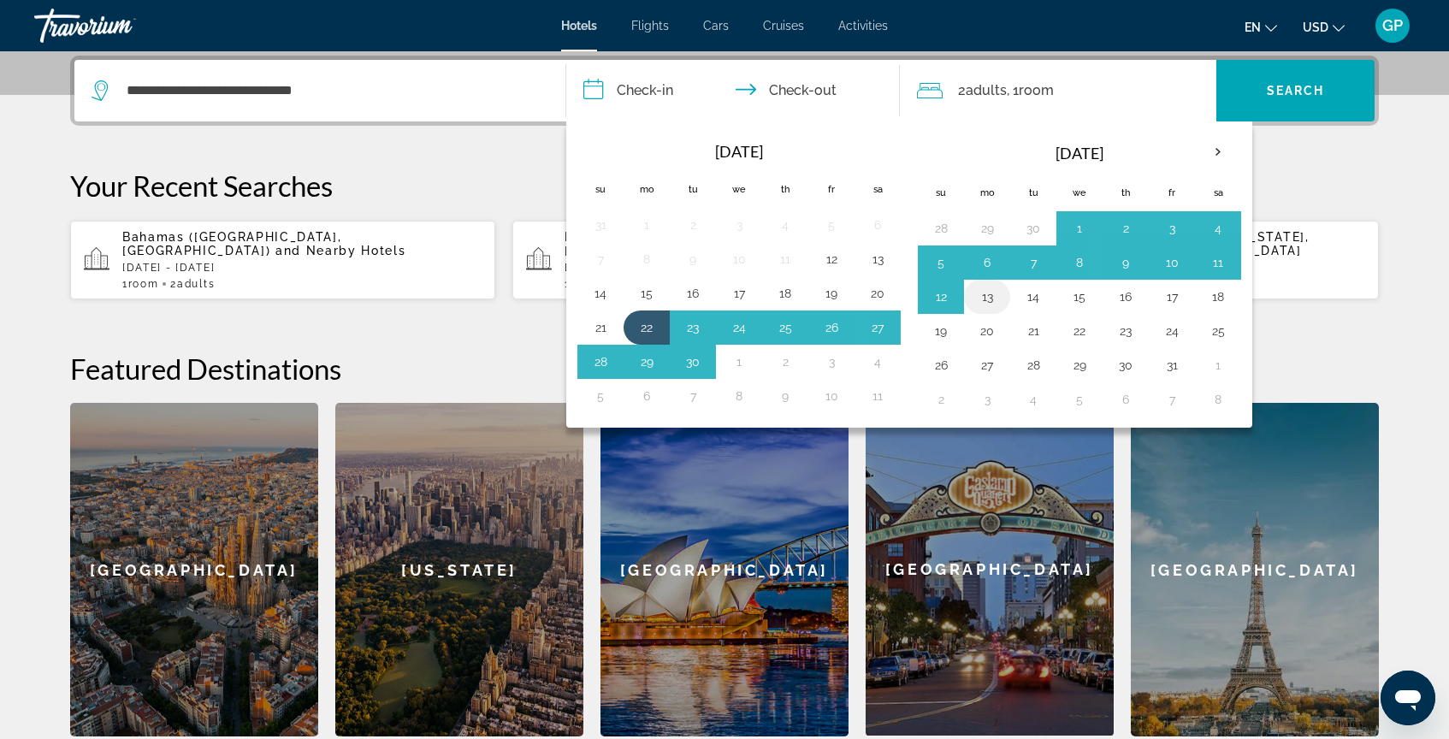
click at [988, 298] on button "13" at bounding box center [987, 297] width 27 height 24
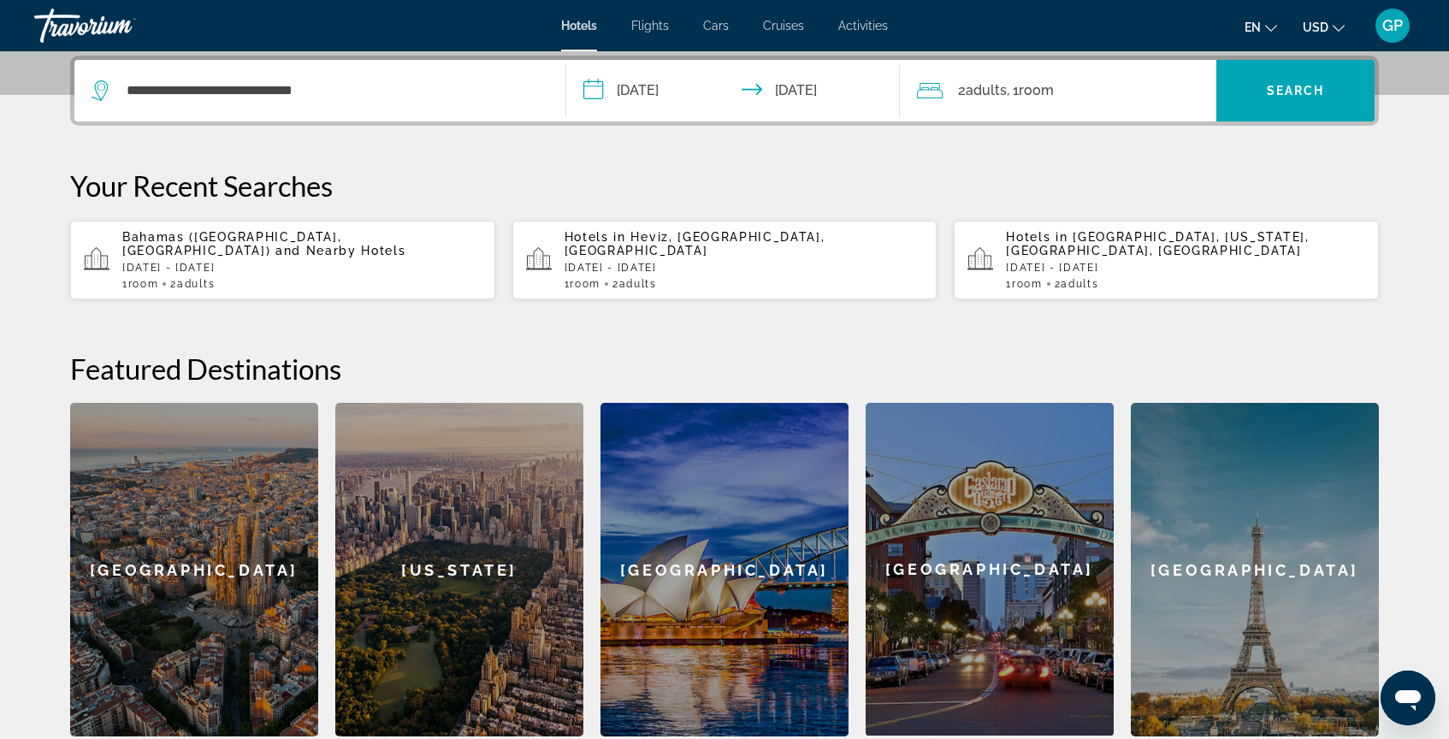
click at [592, 98] on input "**********" at bounding box center [736, 93] width 341 height 67
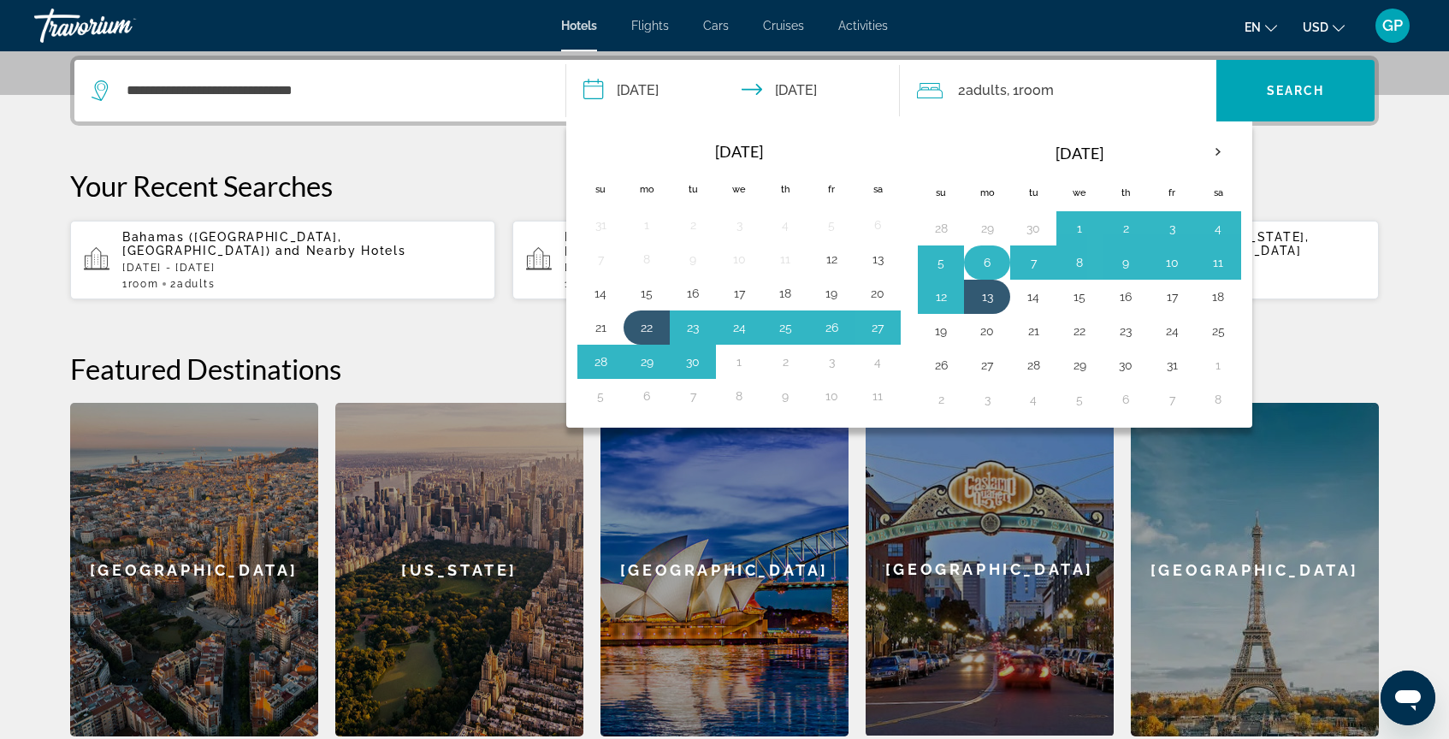
click at [983, 266] on button "6" at bounding box center [987, 263] width 27 height 24
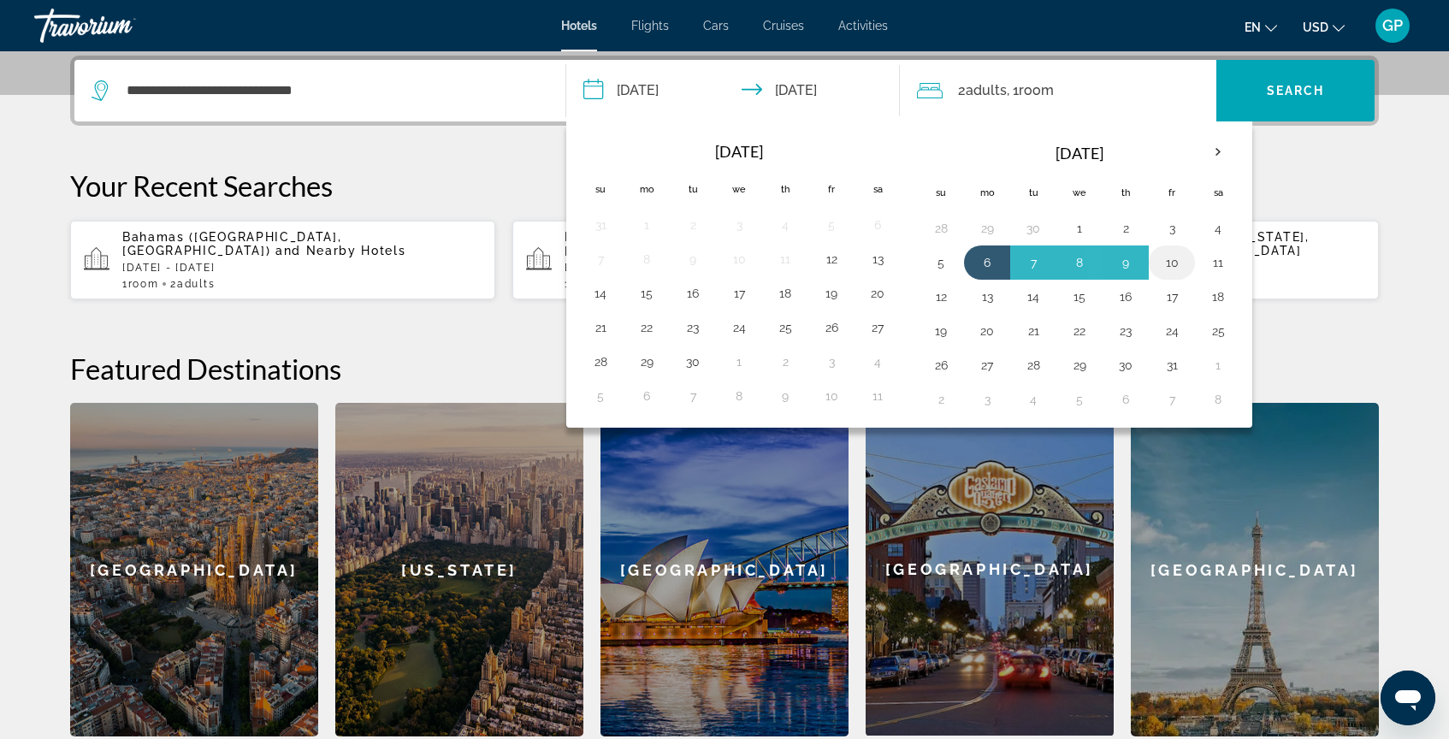
click at [1174, 262] on button "10" at bounding box center [1171, 263] width 27 height 24
type input "**********"
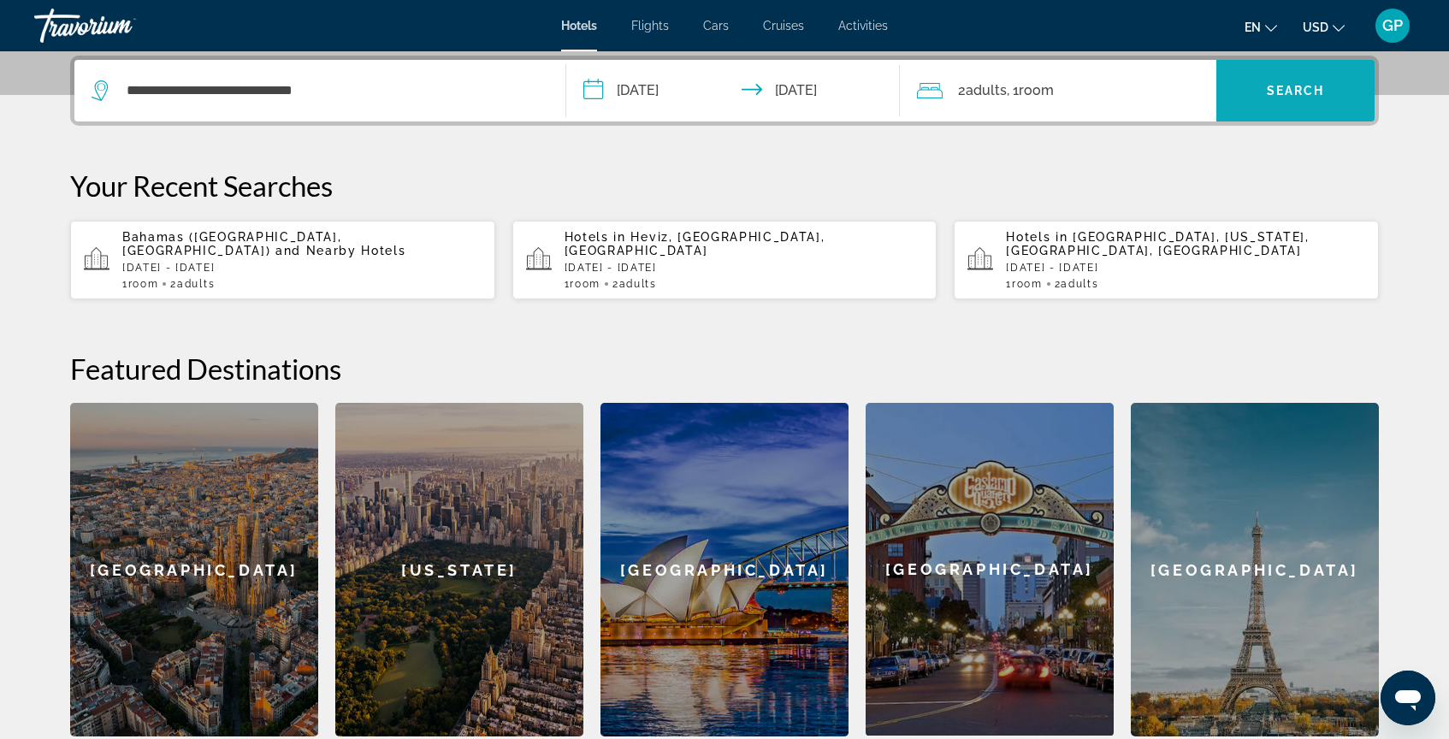
click at [1303, 103] on span "Search widget" at bounding box center [1296, 90] width 158 height 41
